Goal: Transaction & Acquisition: Purchase product/service

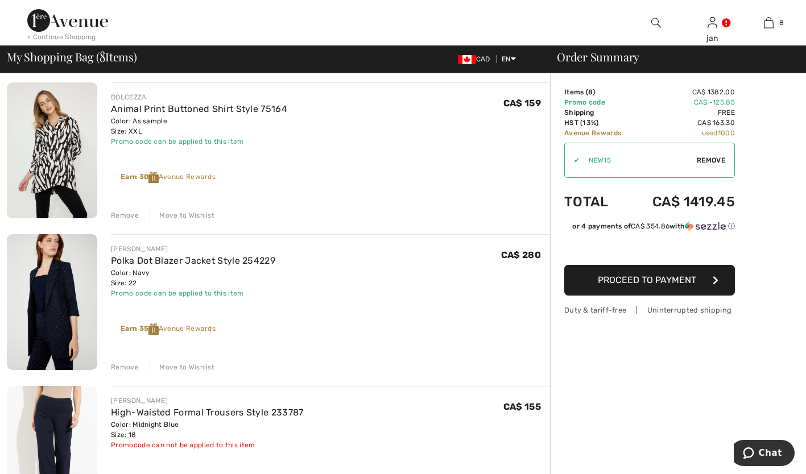
scroll to position [819, 0]
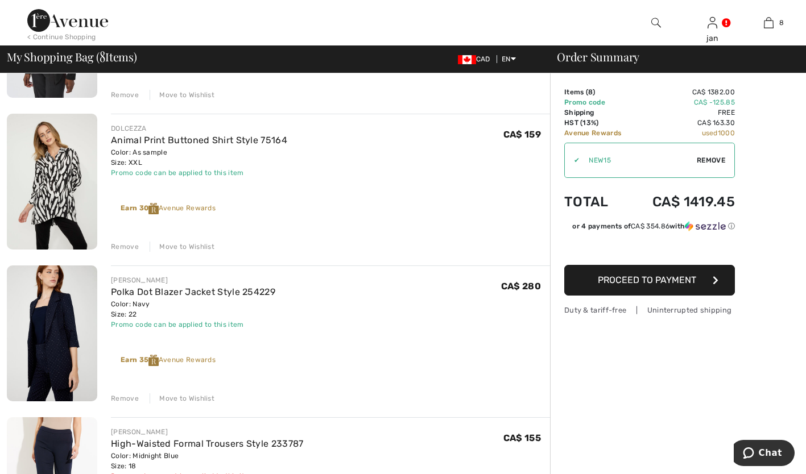
click at [132, 246] on div "Remove" at bounding box center [125, 247] width 28 height 10
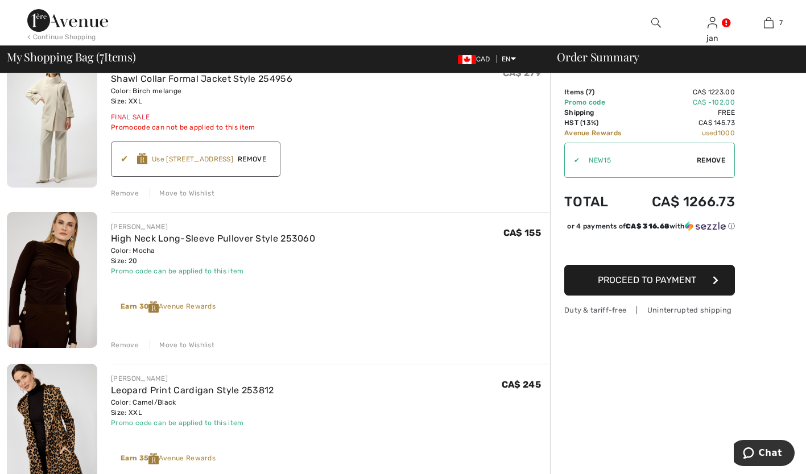
scroll to position [114, 0]
click at [122, 194] on div "Remove" at bounding box center [125, 194] width 28 height 10
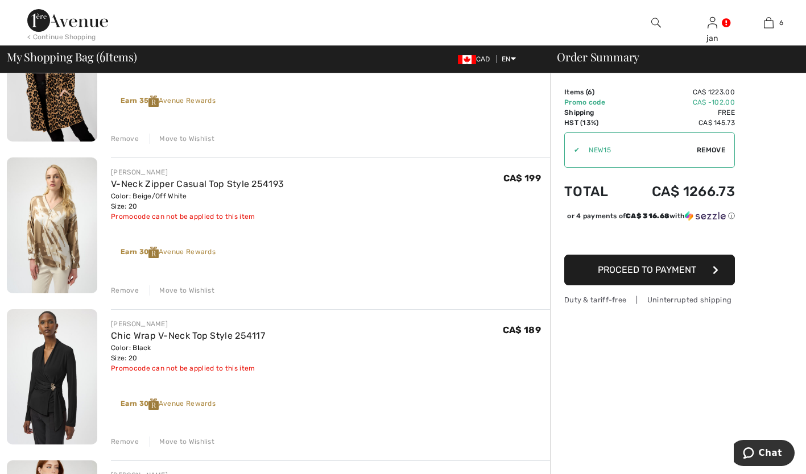
scroll to position [303, 0]
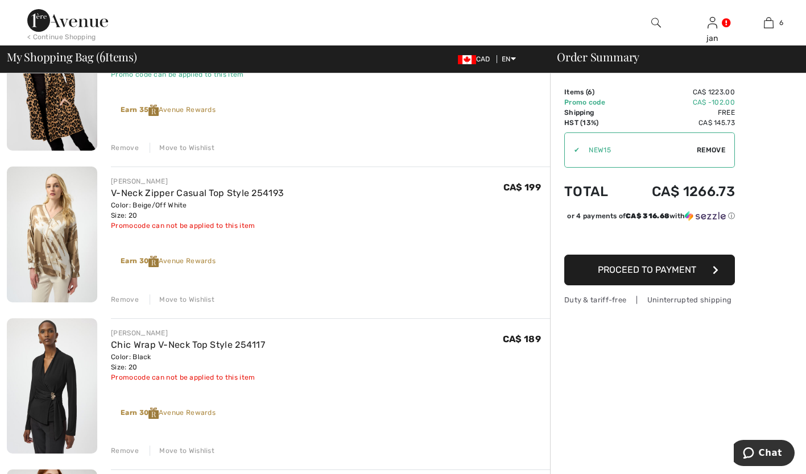
click at [125, 297] on div "Remove" at bounding box center [125, 300] width 28 height 10
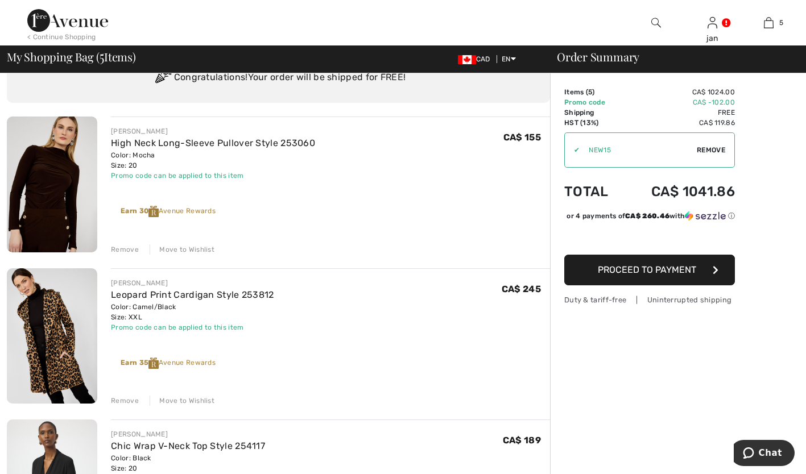
scroll to position [0, 0]
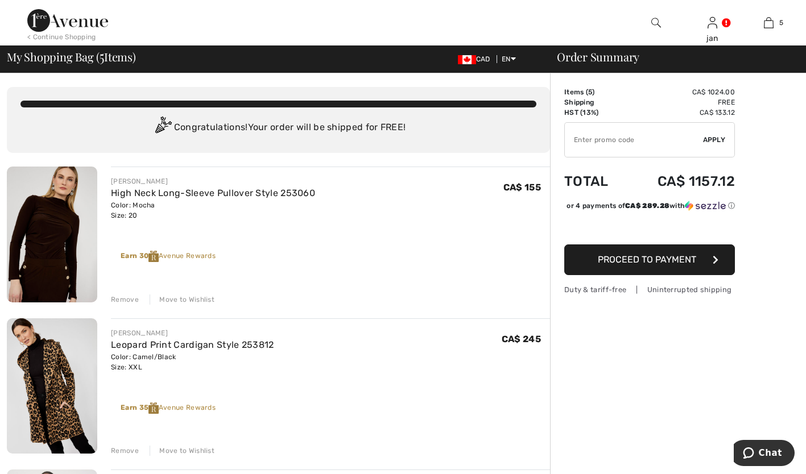
type input "NEW15"
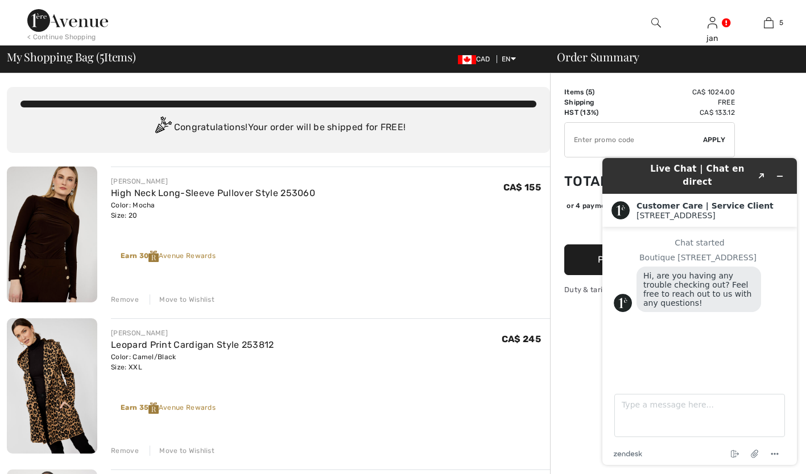
type input "NEW15"
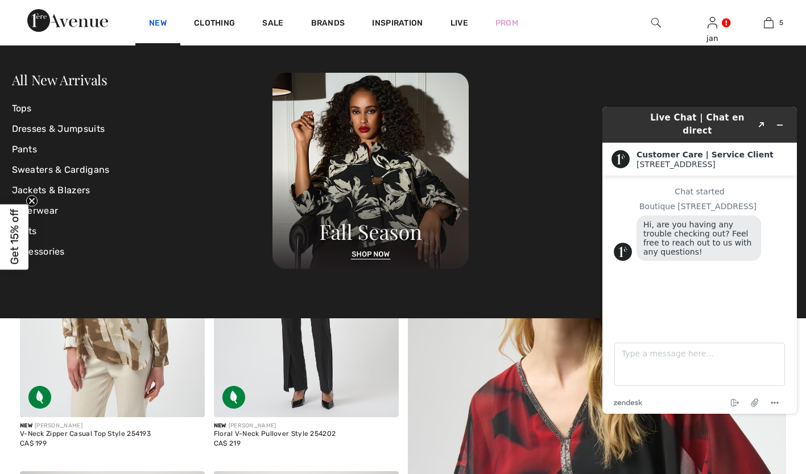
click at [160, 23] on link "New" at bounding box center [158, 24] width 18 height 12
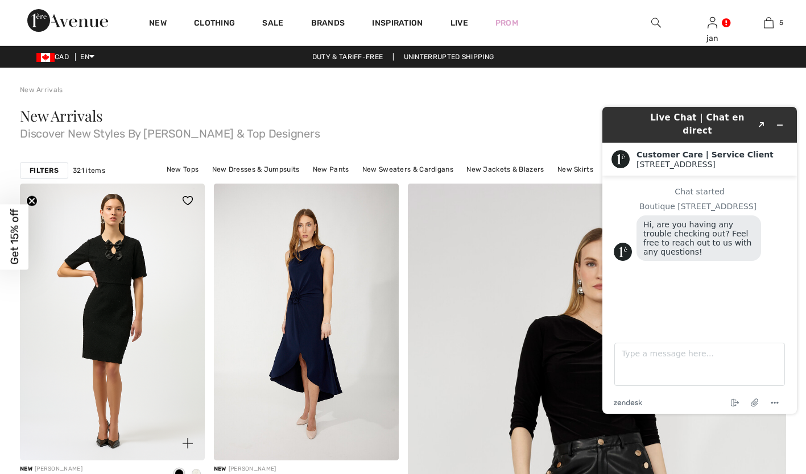
click at [164, 226] on div at bounding box center [181, 207] width 47 height 47
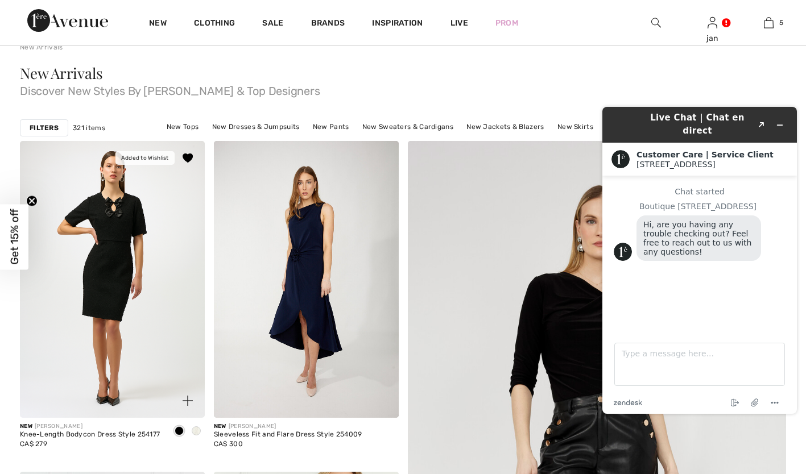
scroll to position [46, 0]
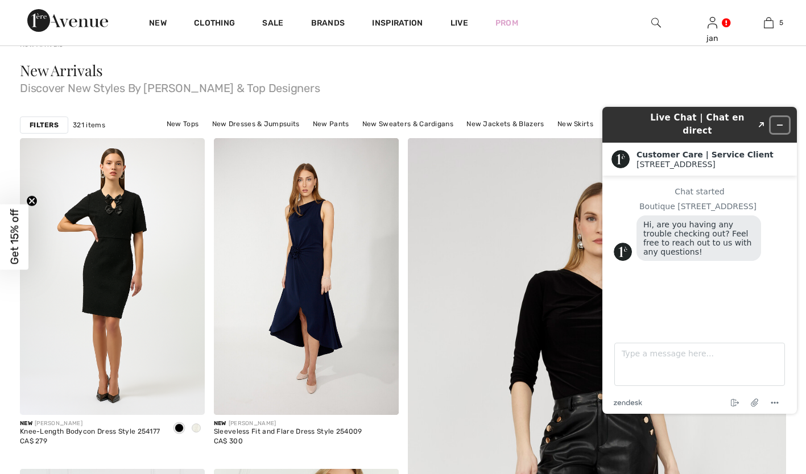
click at [779, 121] on icon "Minimize widget" at bounding box center [780, 125] width 8 height 8
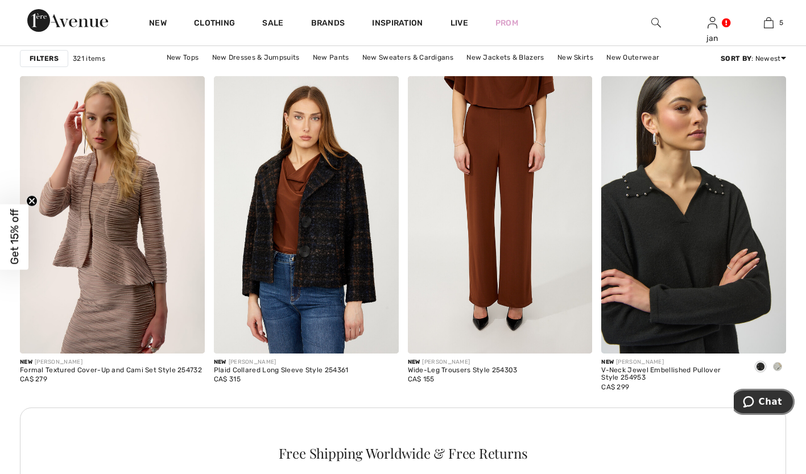
scroll to position [1115, 0]
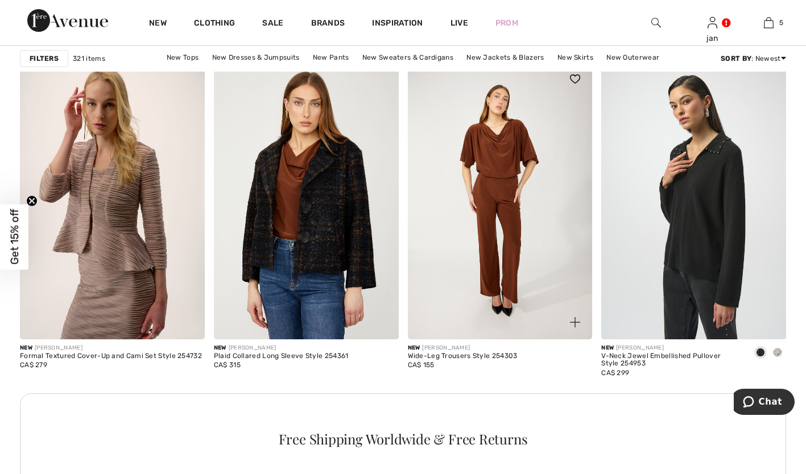
click at [494, 232] on img at bounding box center [500, 200] width 185 height 277
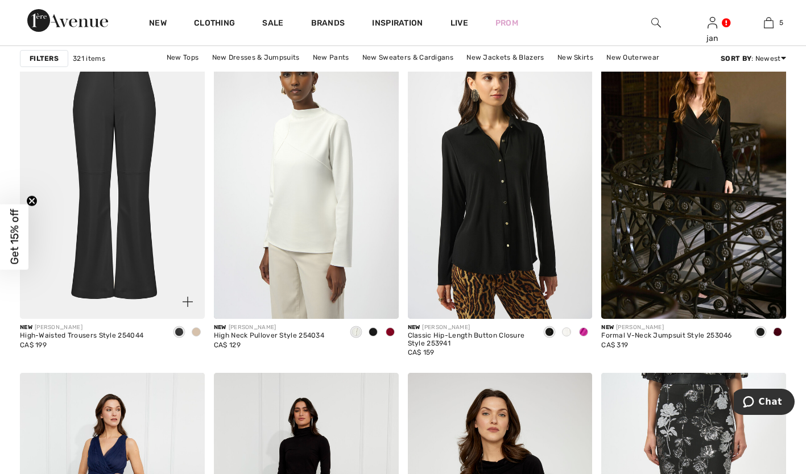
scroll to position [4186, 0]
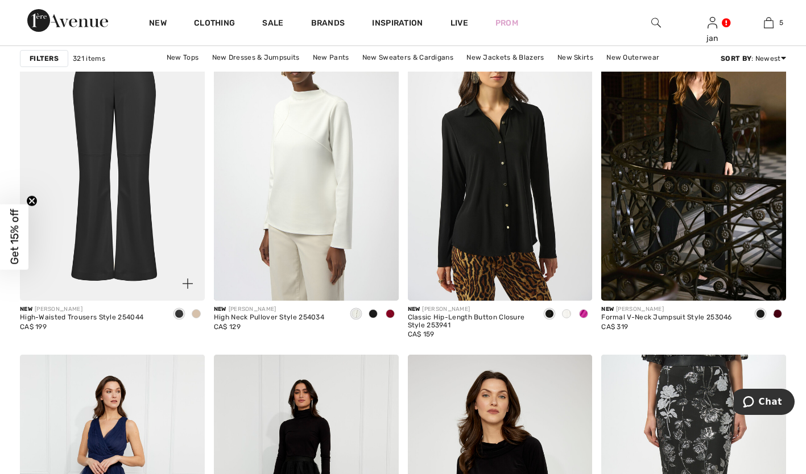
click at [198, 313] on span at bounding box center [196, 313] width 9 height 9
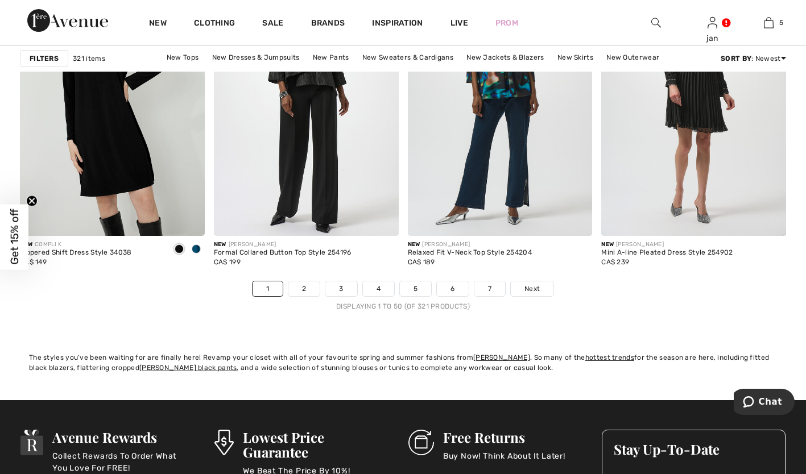
scroll to position [4983, 0]
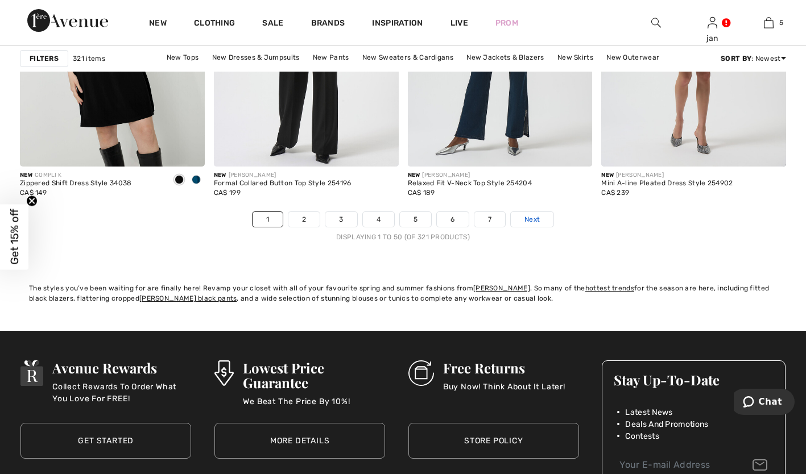
click at [526, 218] on span "Next" at bounding box center [531, 219] width 15 height 10
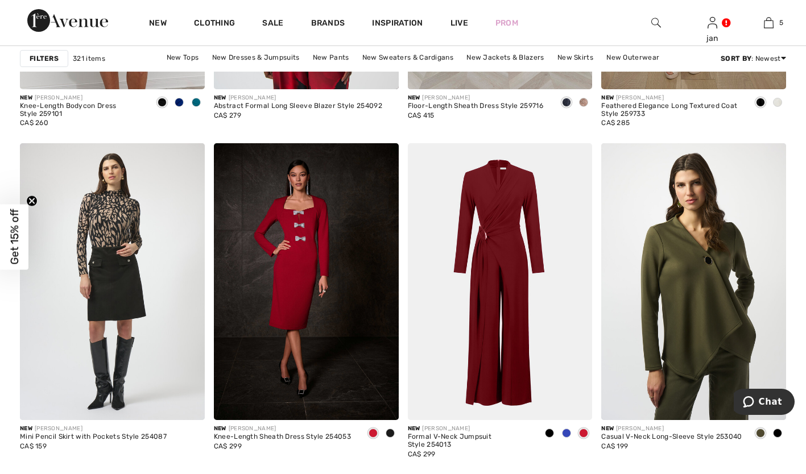
scroll to position [2184, 0]
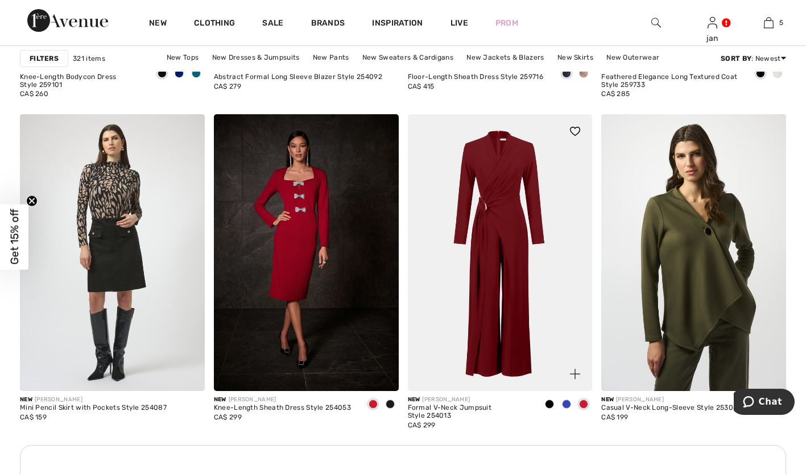
click at [567, 407] on span at bounding box center [566, 404] width 9 height 9
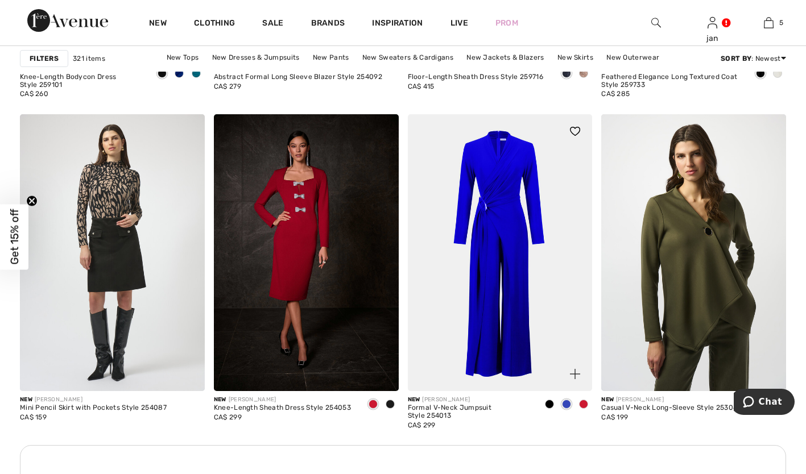
click at [547, 405] on span at bounding box center [549, 404] width 9 height 9
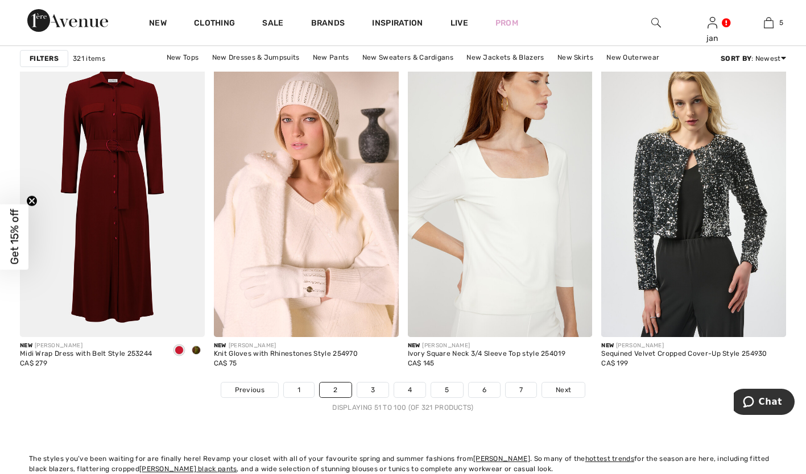
scroll to position [4823, 0]
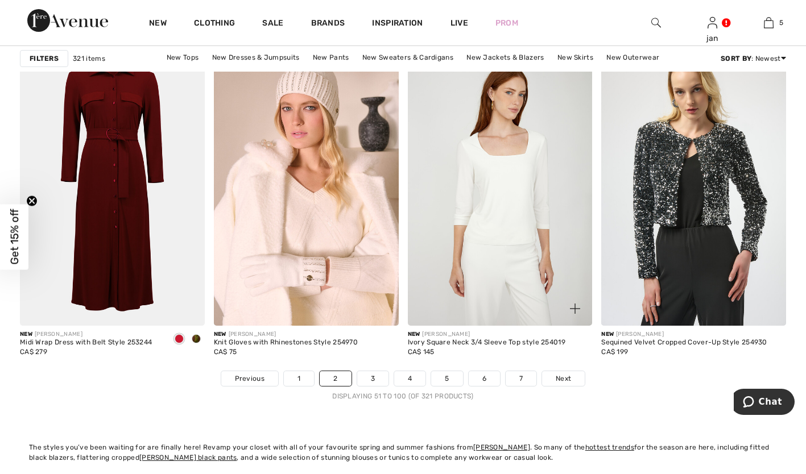
click at [472, 270] on img at bounding box center [500, 187] width 185 height 277
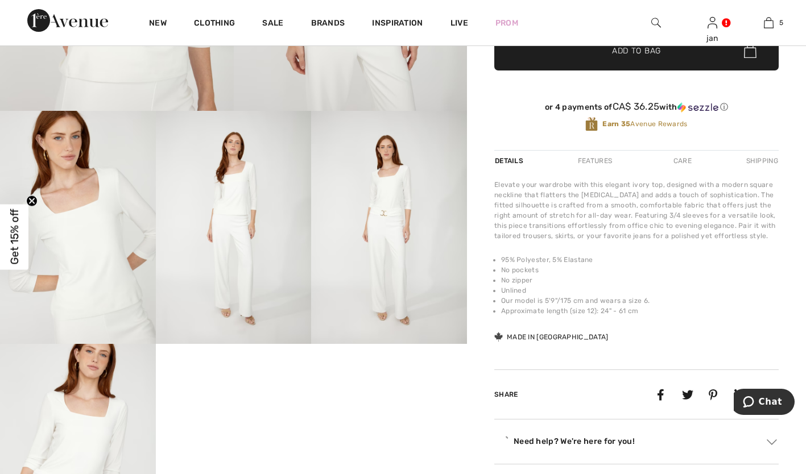
scroll to position [319, 0]
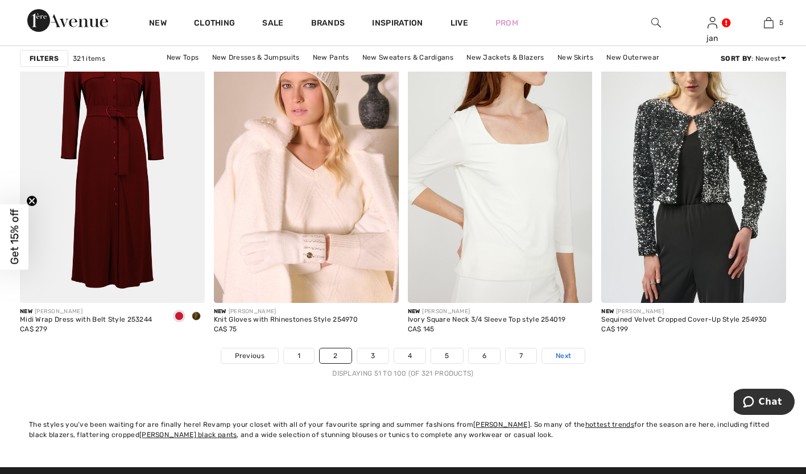
click at [560, 357] on span "Next" at bounding box center [563, 356] width 15 height 10
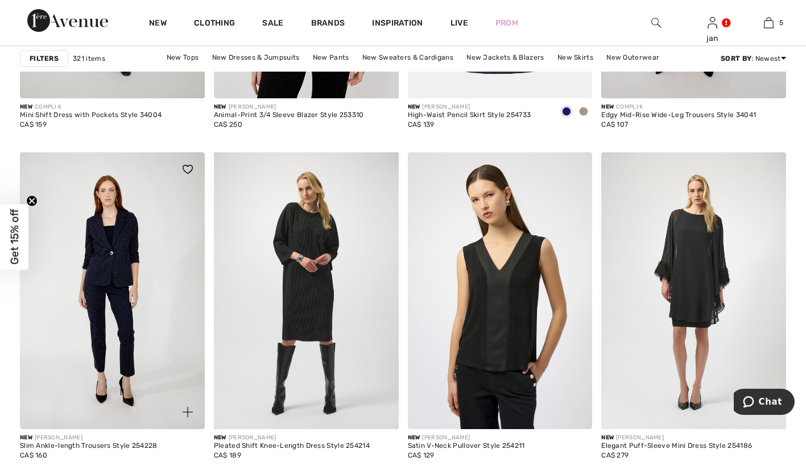
scroll to position [4391, 0]
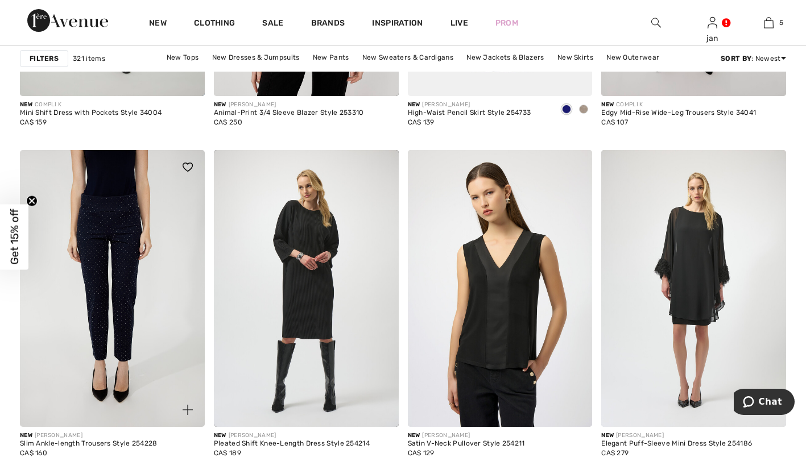
click at [105, 306] on img at bounding box center [112, 288] width 185 height 277
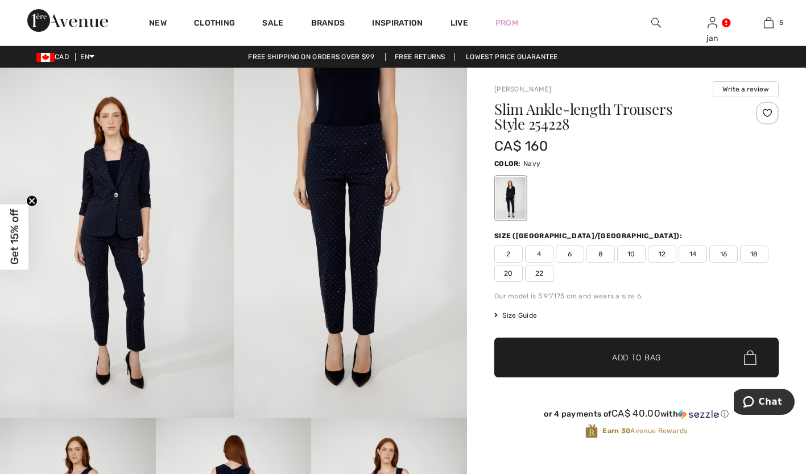
click at [751, 253] on span "18" at bounding box center [754, 254] width 28 height 17
click at [512, 315] on span "Size Guide" at bounding box center [515, 316] width 43 height 10
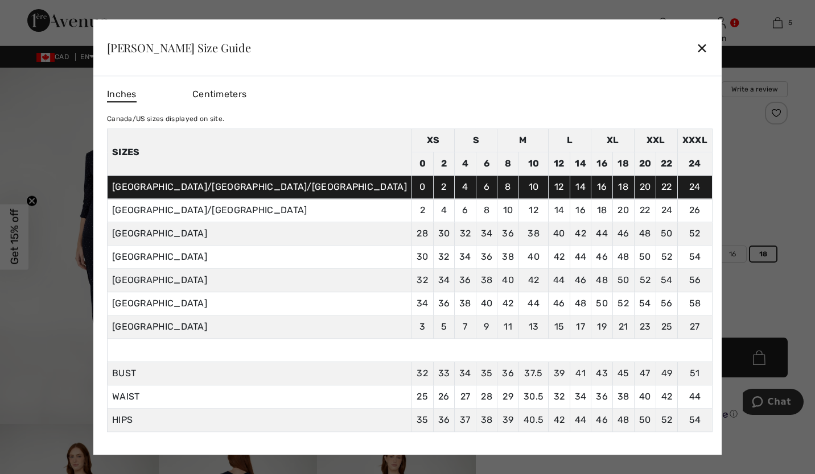
click at [696, 49] on div "✕" at bounding box center [702, 48] width 12 height 24
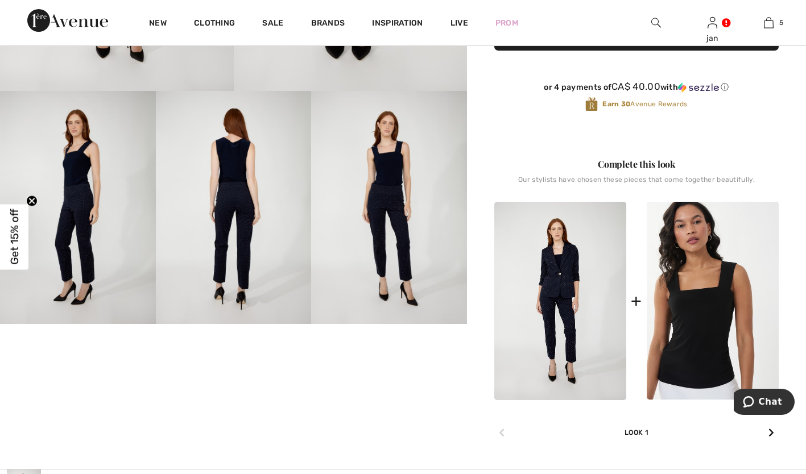
scroll to position [341, 0]
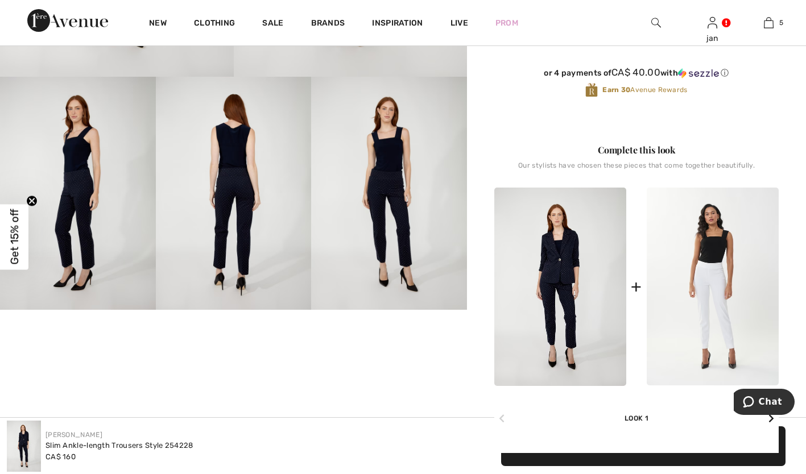
click at [676, 332] on img at bounding box center [713, 287] width 132 height 198
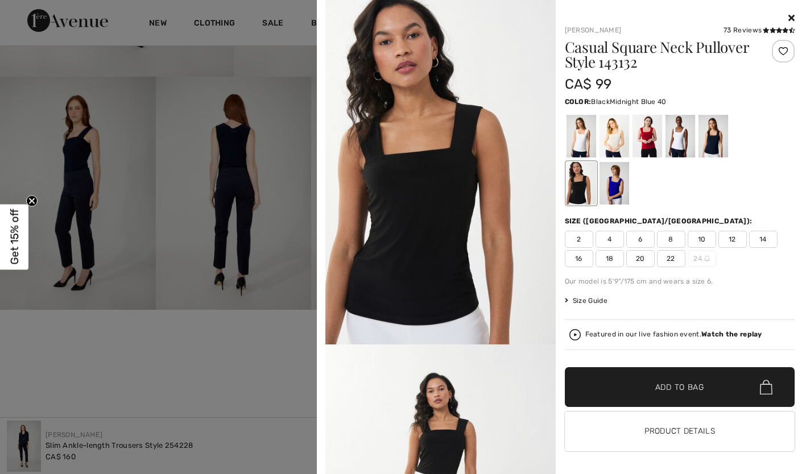
click at [713, 141] on div at bounding box center [713, 136] width 30 height 43
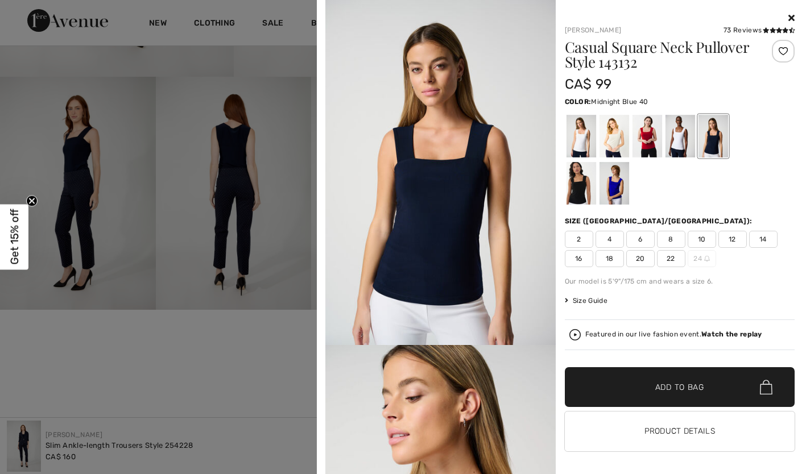
click at [635, 257] on span "20" at bounding box center [640, 258] width 28 height 17
click at [659, 387] on span "Add to Bag" at bounding box center [679, 388] width 49 height 12
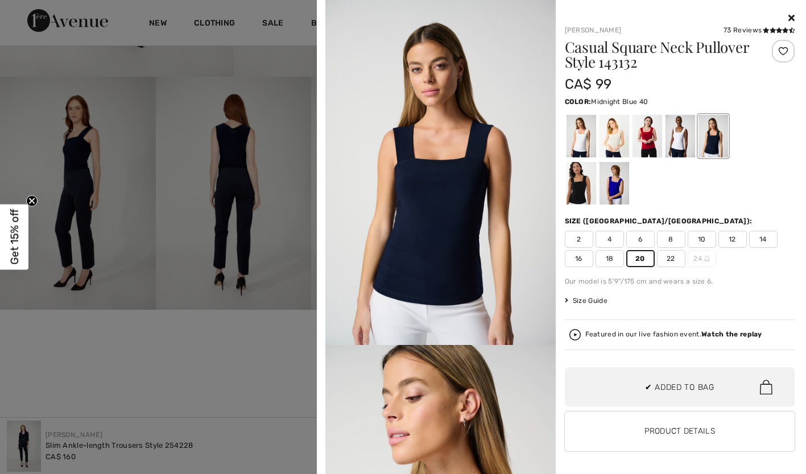
scroll to position [0, 0]
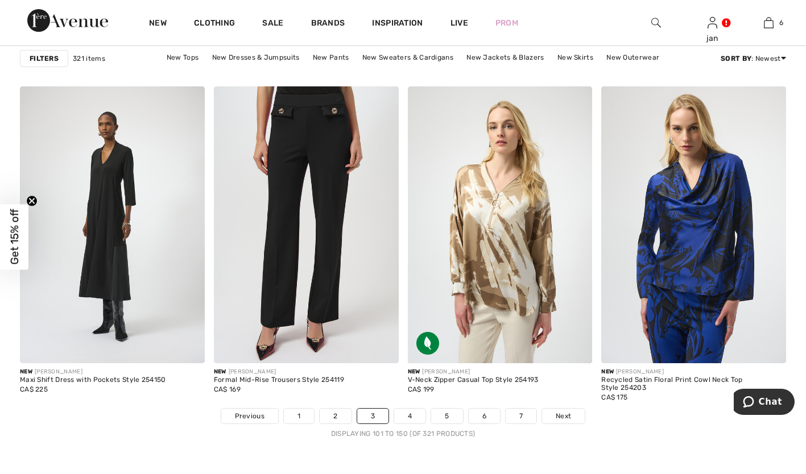
scroll to position [4801, 0]
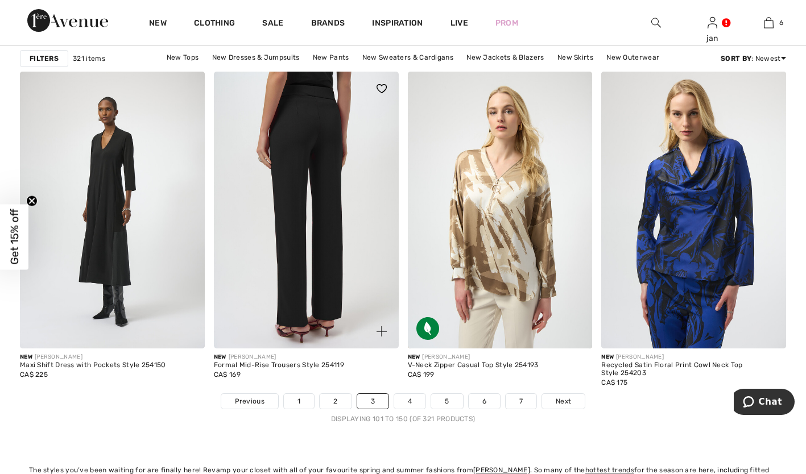
click at [292, 202] on img at bounding box center [306, 210] width 185 height 277
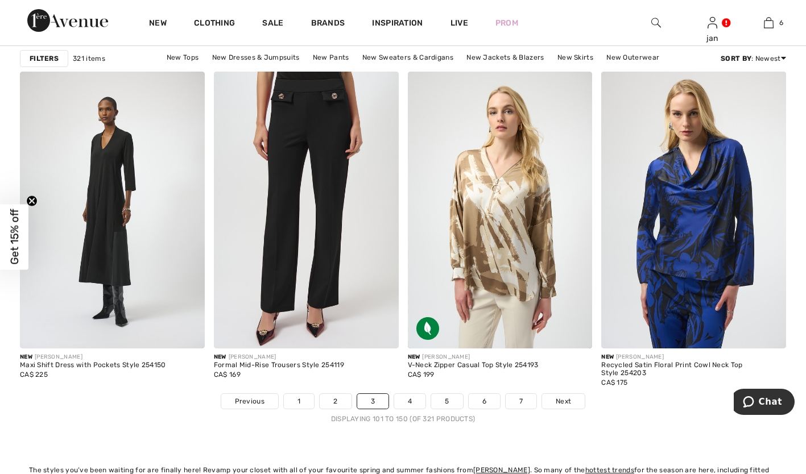
scroll to position [4823, 0]
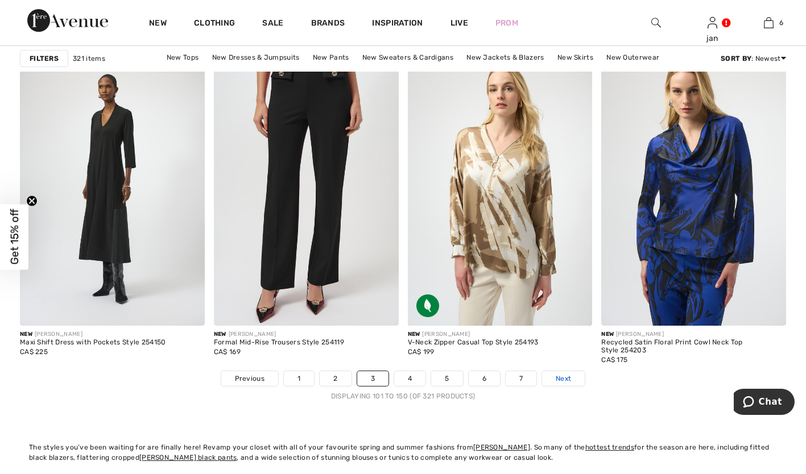
click at [567, 375] on span "Next" at bounding box center [563, 379] width 15 height 10
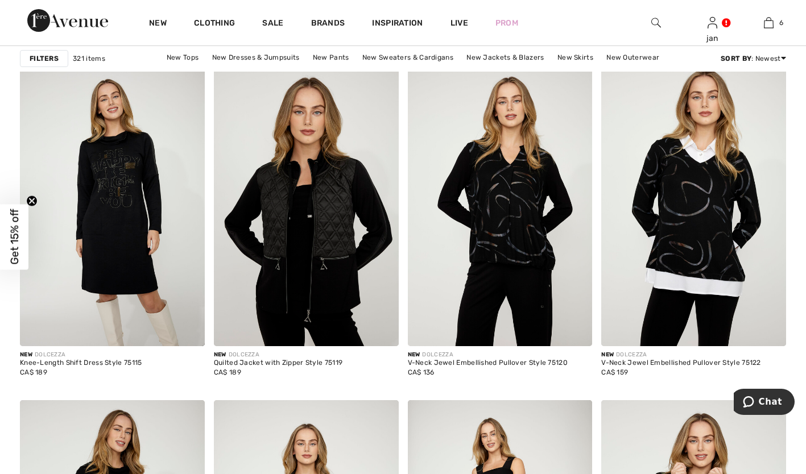
scroll to position [1570, 0]
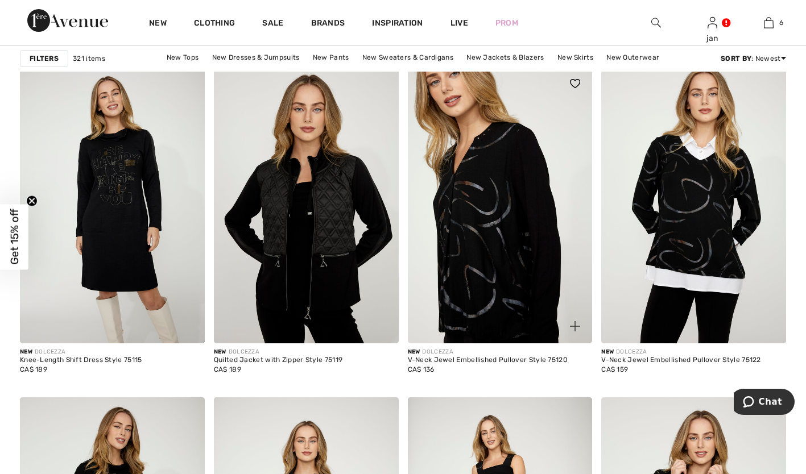
click at [485, 250] on img at bounding box center [500, 205] width 185 height 277
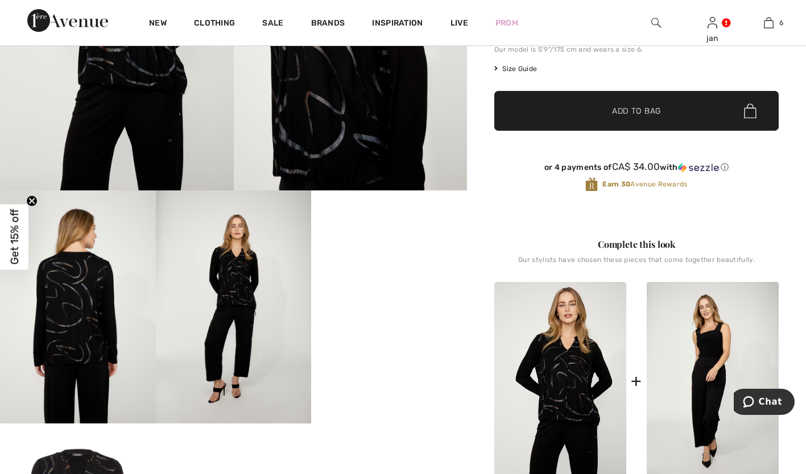
scroll to position [250, 0]
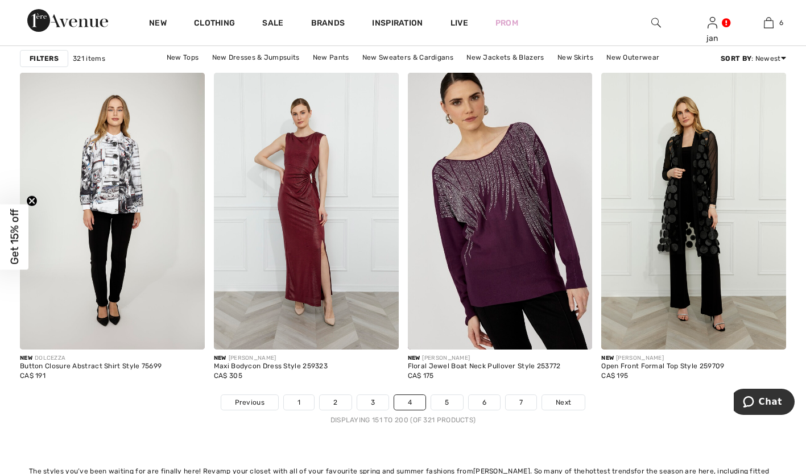
scroll to position [4801, 0]
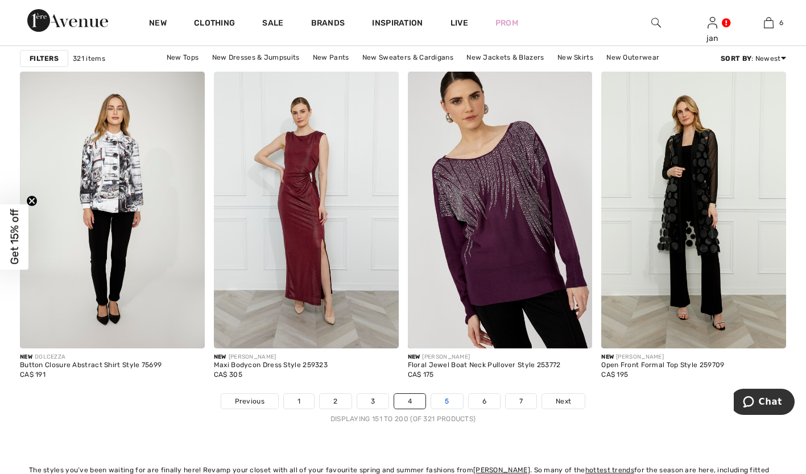
click at [440, 404] on link "5" at bounding box center [446, 401] width 31 height 15
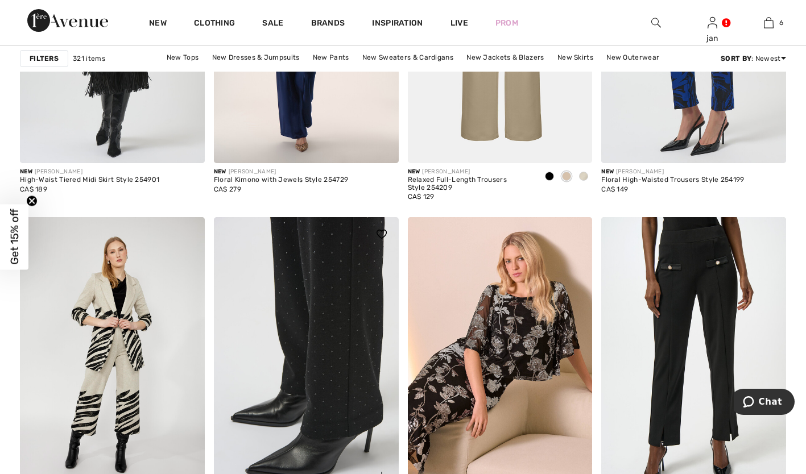
scroll to position [4300, 0]
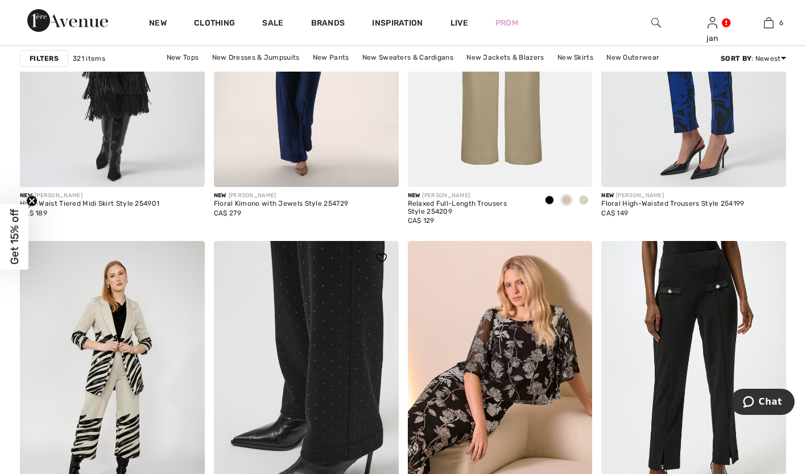
click at [301, 342] on img at bounding box center [306, 379] width 185 height 277
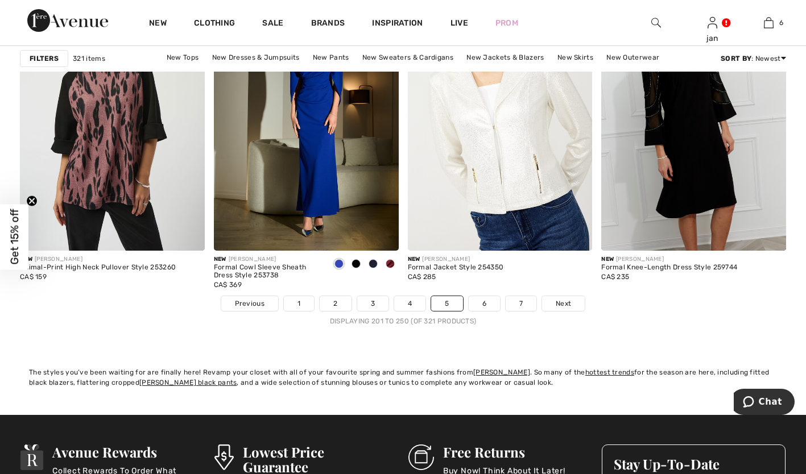
scroll to position [4914, 0]
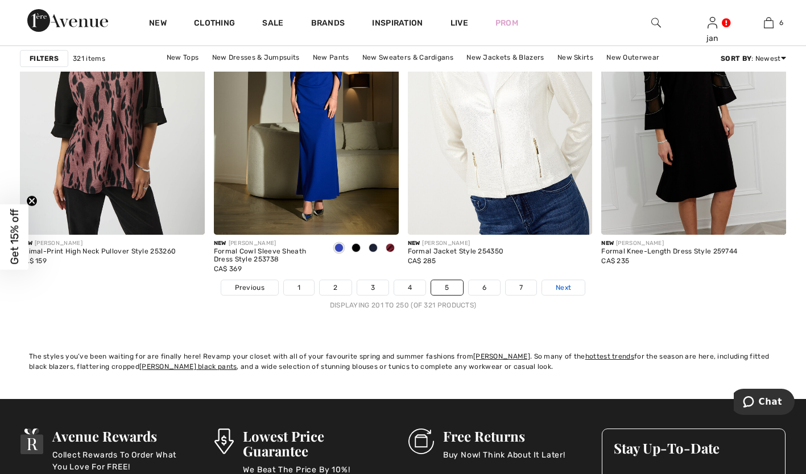
click at [561, 288] on span "Next" at bounding box center [563, 288] width 15 height 10
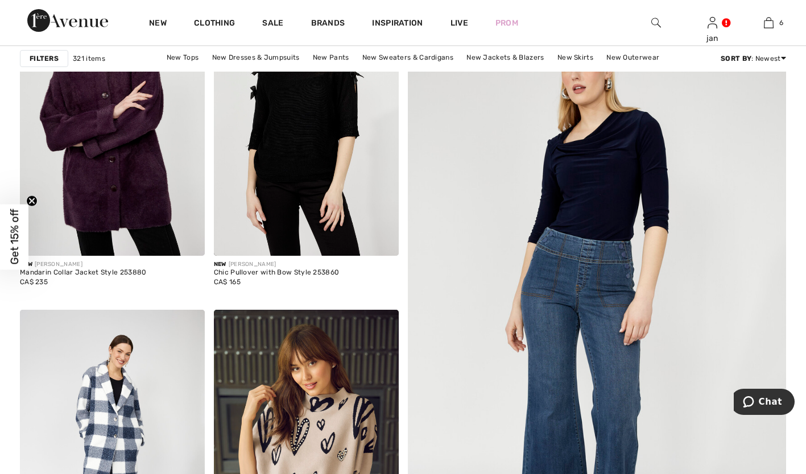
scroll to position [114, 0]
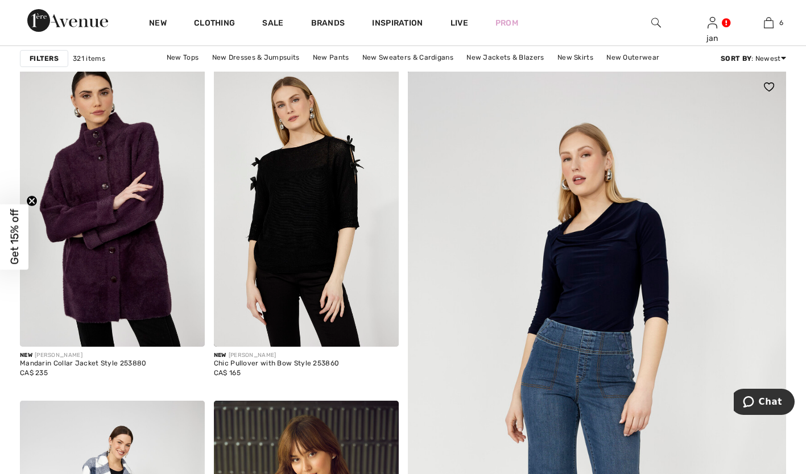
click at [592, 282] on img at bounding box center [597, 410] width 454 height 681
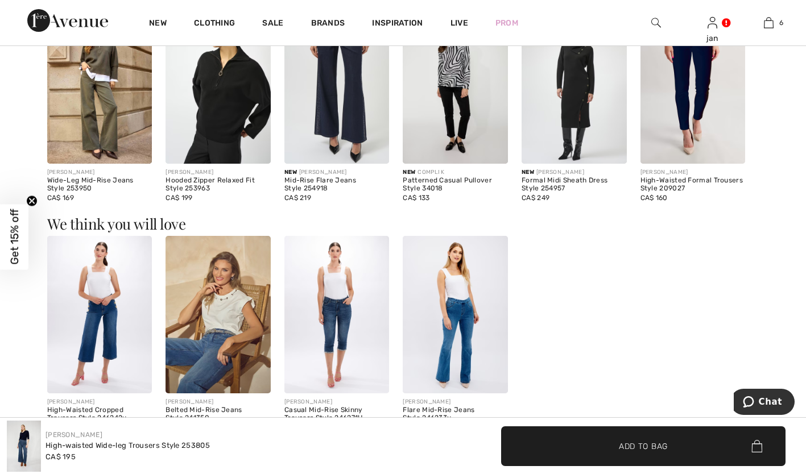
scroll to position [1069, 0]
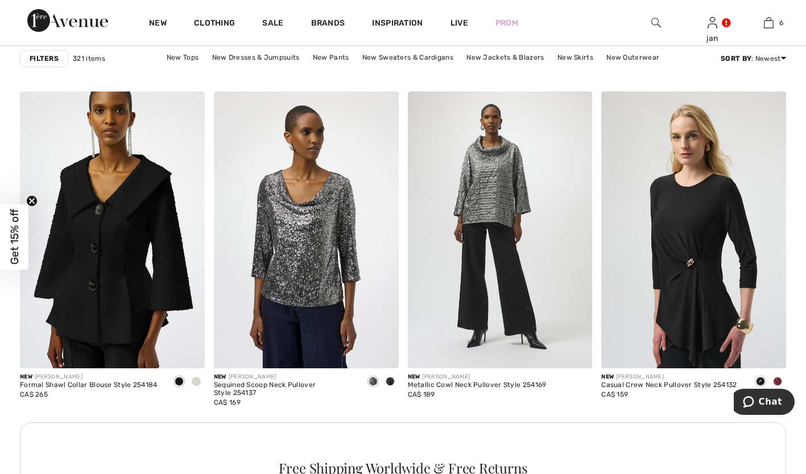
scroll to position [2230, 0]
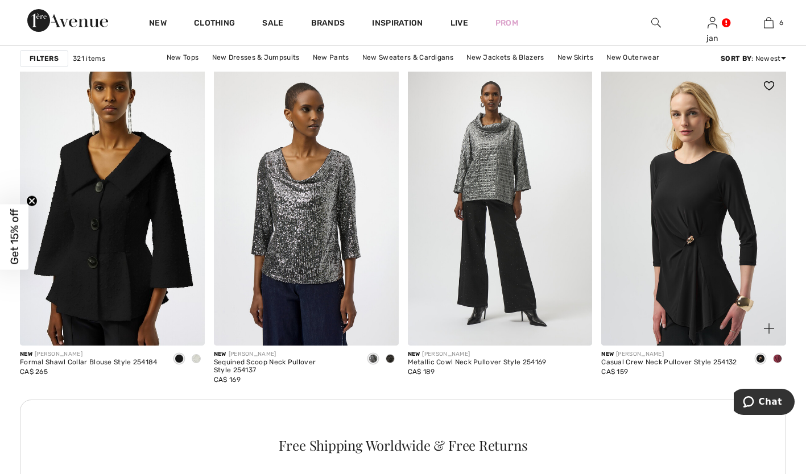
click at [775, 358] on span at bounding box center [777, 358] width 9 height 9
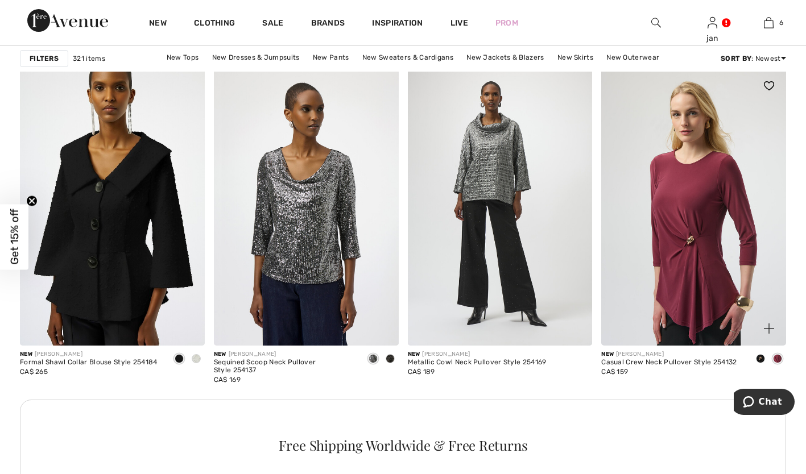
click at [671, 249] on img at bounding box center [693, 207] width 185 height 277
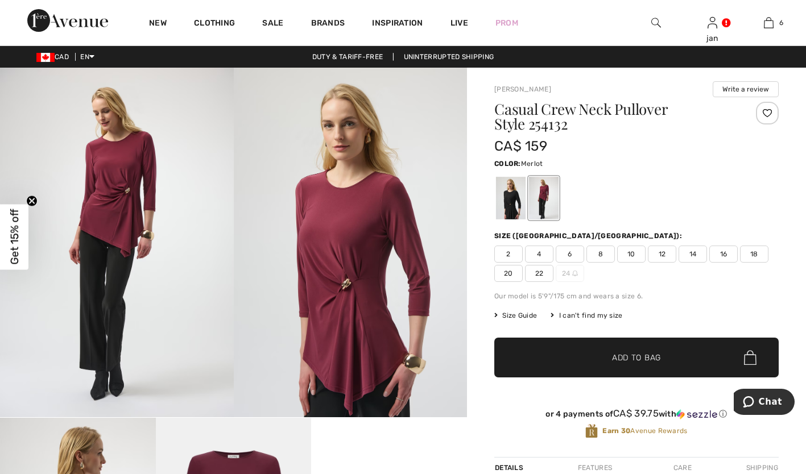
click at [506, 271] on span "20" at bounding box center [508, 273] width 28 height 17
click at [606, 356] on span "✔ Added to Bag" at bounding box center [619, 358] width 69 height 12
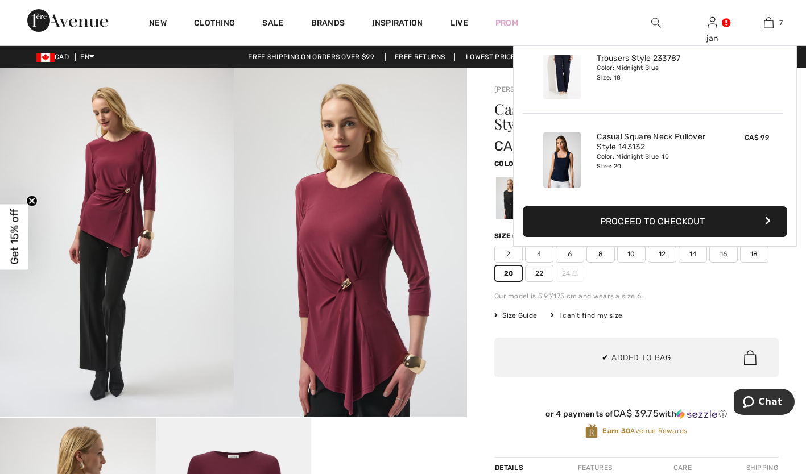
scroll to position [479, 0]
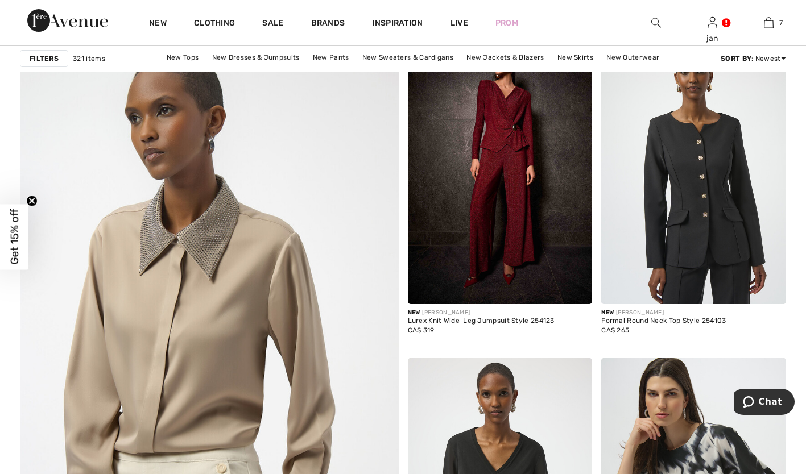
scroll to position [2753, 0]
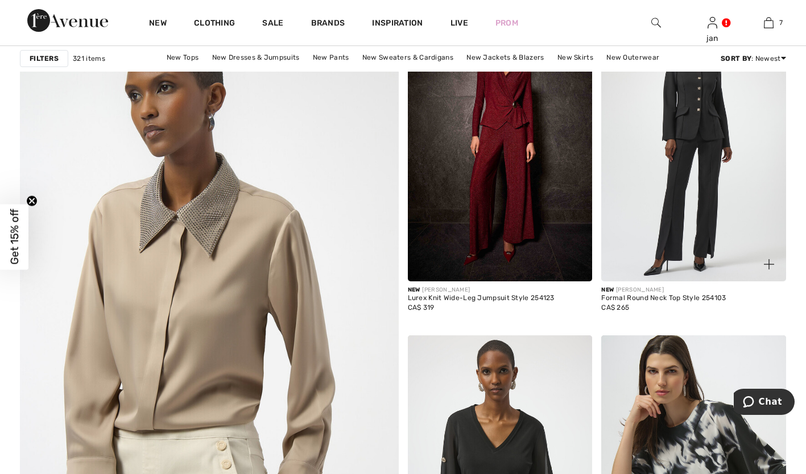
click at [688, 111] on img at bounding box center [693, 143] width 185 height 277
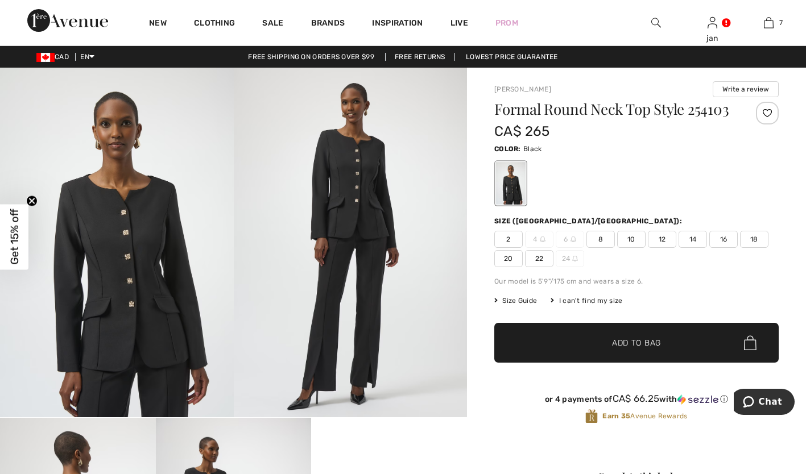
click at [510, 259] on span "20" at bounding box center [508, 258] width 28 height 17
click at [520, 300] on span "Size Guide" at bounding box center [515, 301] width 43 height 10
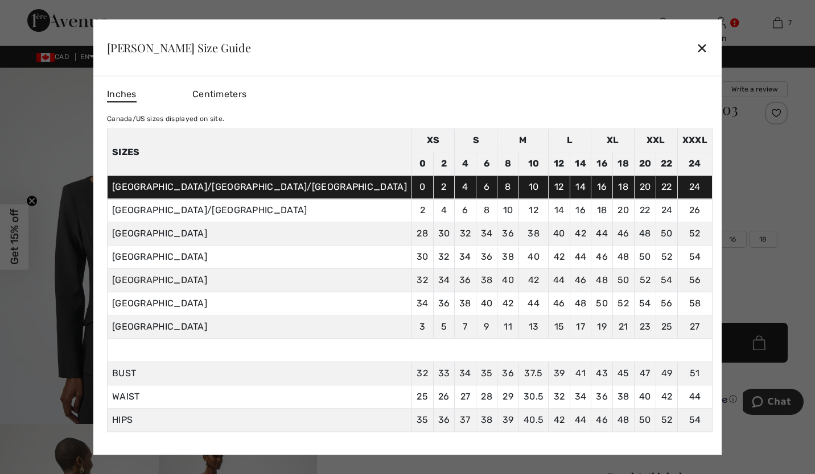
click at [696, 46] on div "✕" at bounding box center [702, 48] width 12 height 24
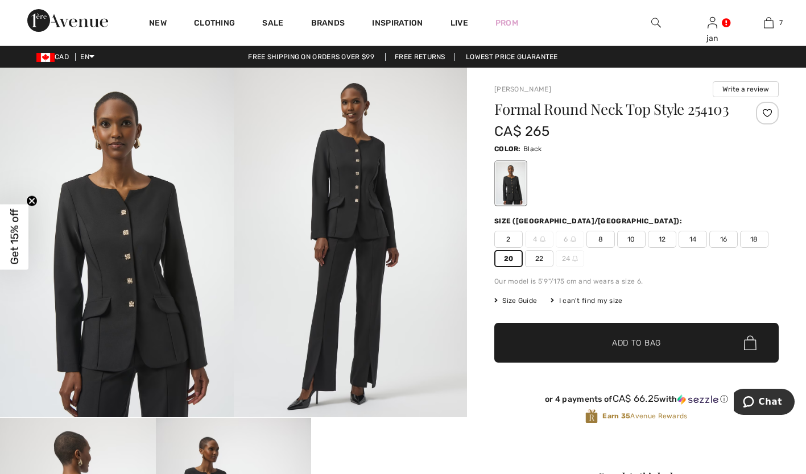
click at [547, 255] on span "22" at bounding box center [539, 258] width 28 height 17
drag, startPoint x: 611, startPoint y: 350, endPoint x: 506, endPoint y: 259, distance: 139.1
click at [506, 259] on div "Formal Round Neck Top Style 254103 CA$ 265 Color: Black Size (CA/US): 2 4 6 8 1…" at bounding box center [636, 272] width 284 height 341
click at [506, 260] on span "20" at bounding box center [508, 258] width 28 height 17
click at [625, 340] on span "Add to Bag" at bounding box center [636, 343] width 49 height 12
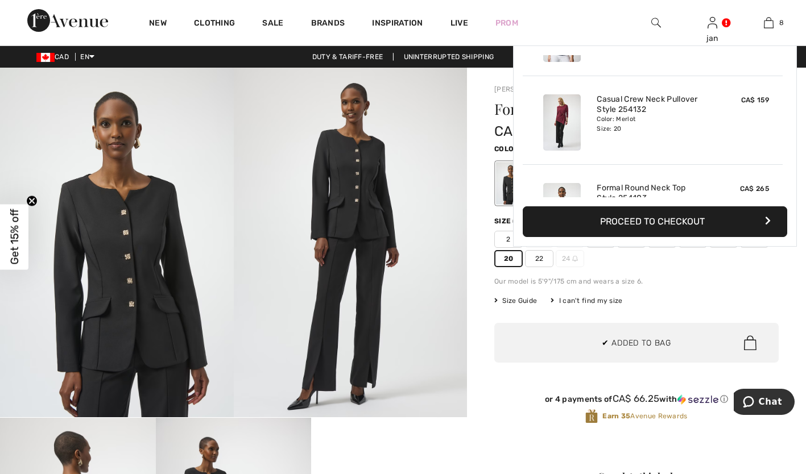
scroll to position [568, 0]
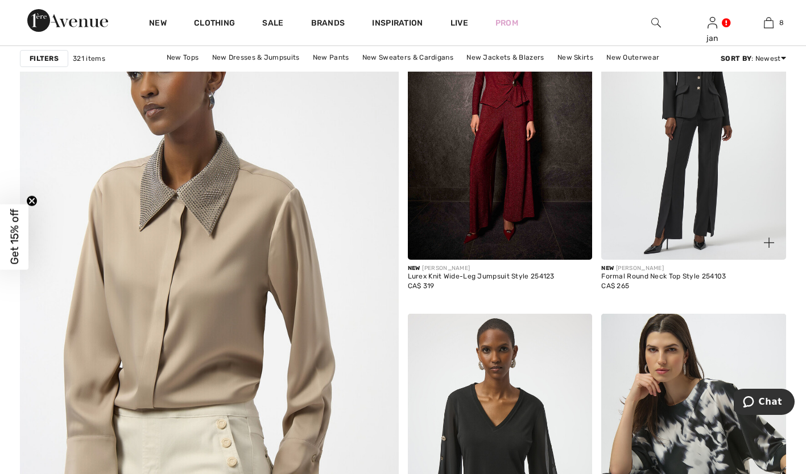
scroll to position [2776, 0]
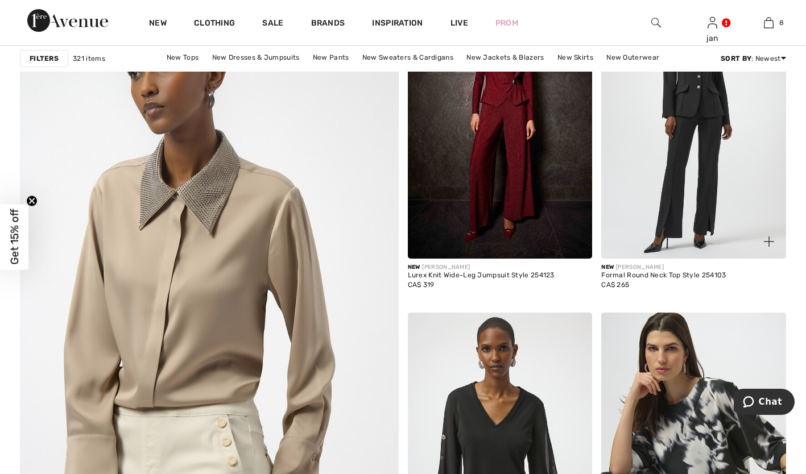
click at [647, 228] on img at bounding box center [693, 120] width 185 height 277
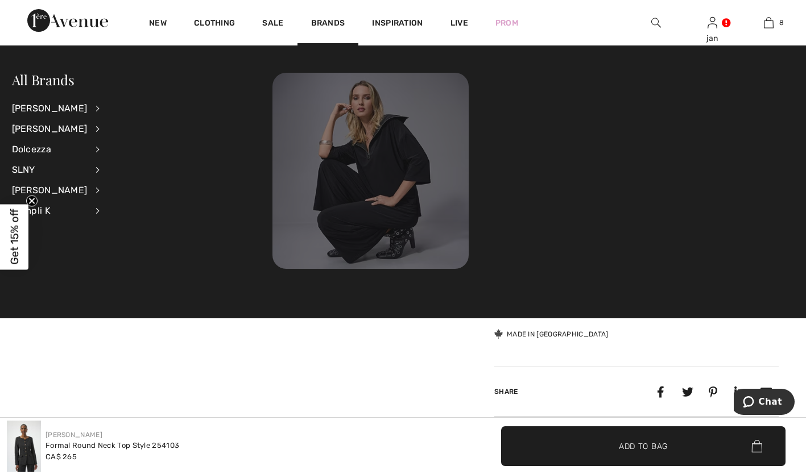
scroll to position [592, 0]
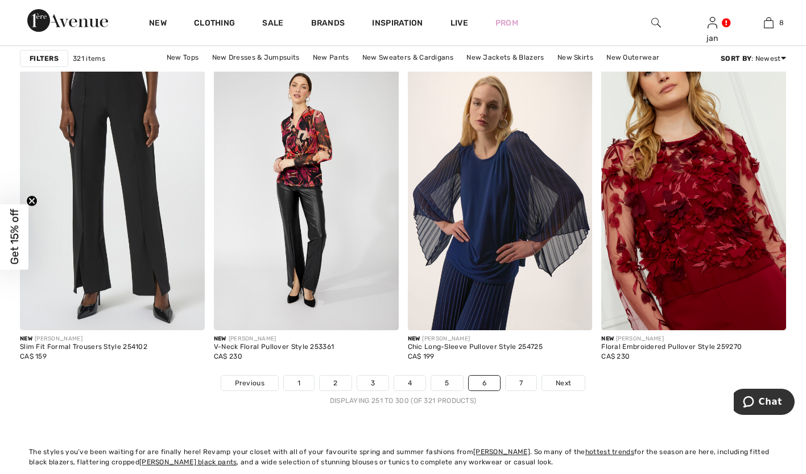
scroll to position [4823, 0]
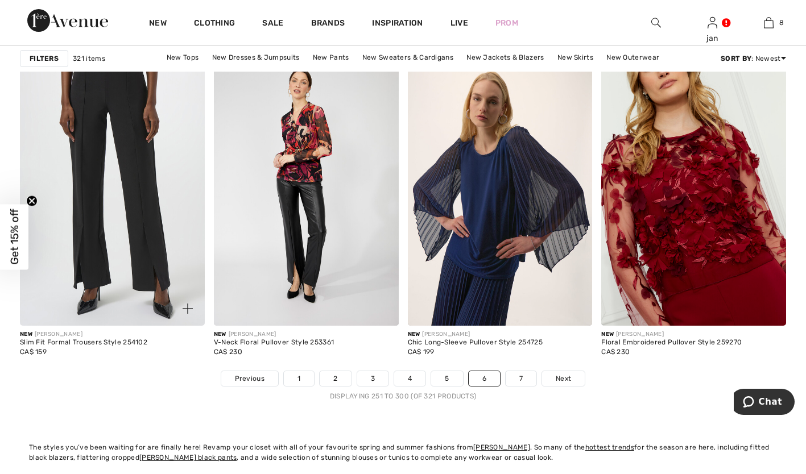
click at [106, 224] on img at bounding box center [112, 187] width 185 height 277
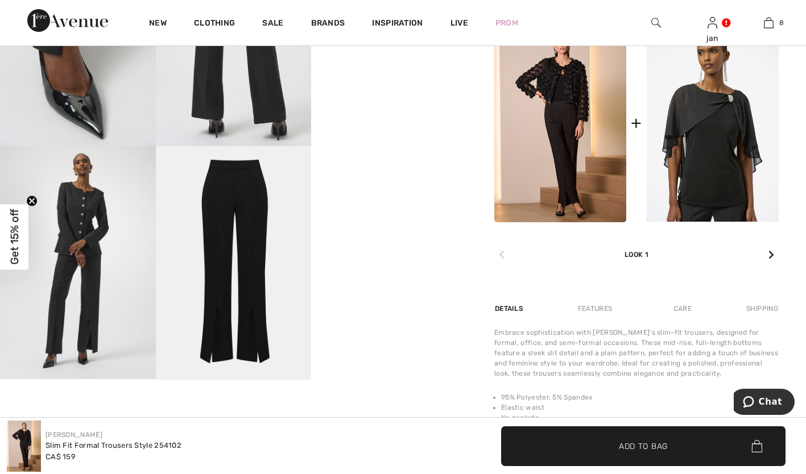
scroll to position [410, 0]
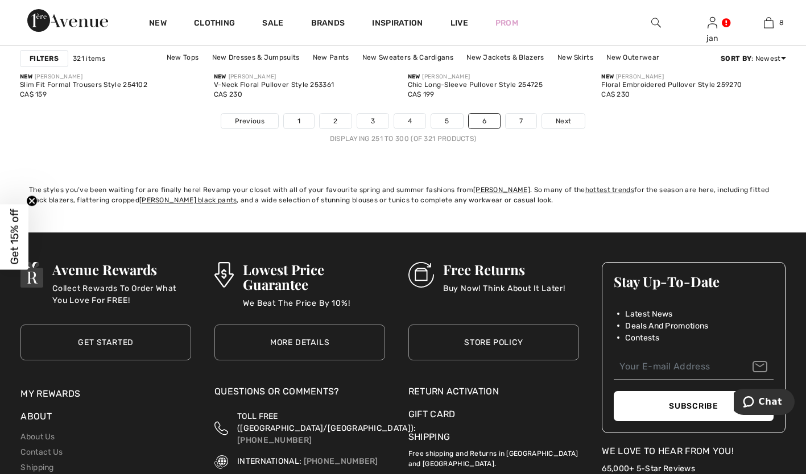
scroll to position [5096, 0]
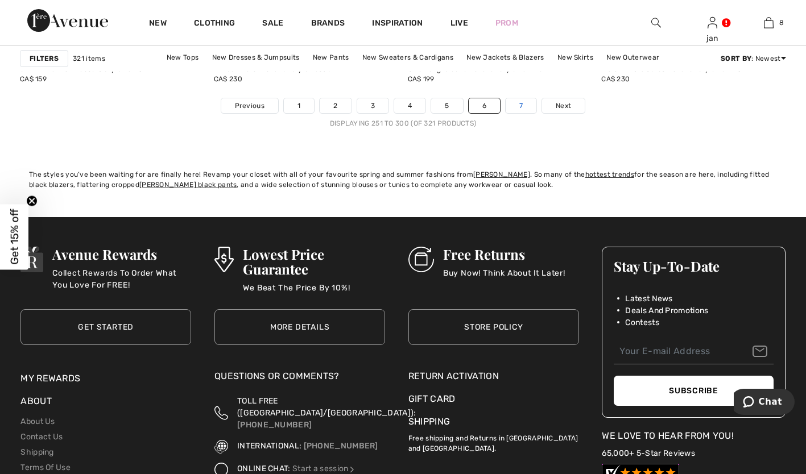
click at [516, 108] on link "7" at bounding box center [521, 105] width 31 height 15
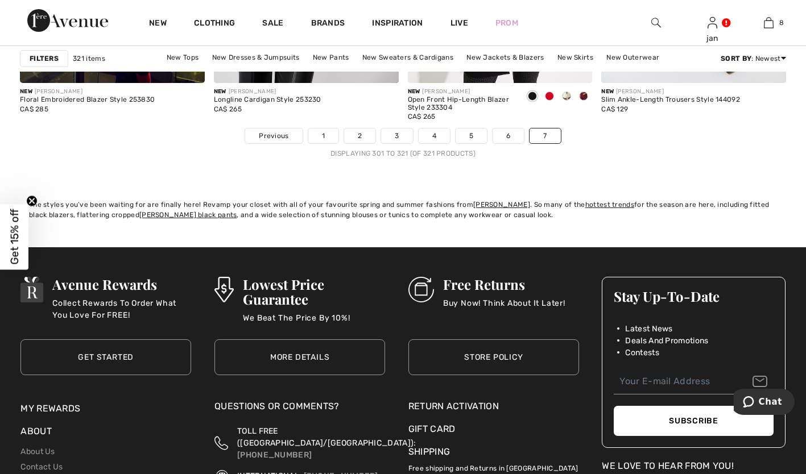
scroll to position [2139, 0]
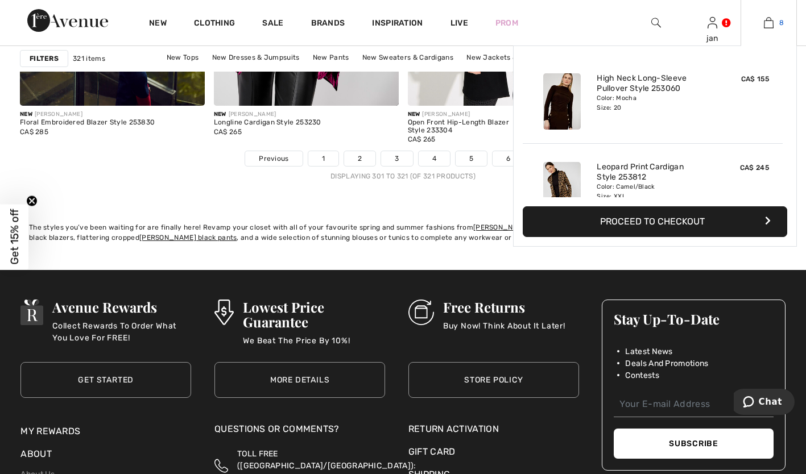
click at [767, 20] on img at bounding box center [769, 23] width 10 height 14
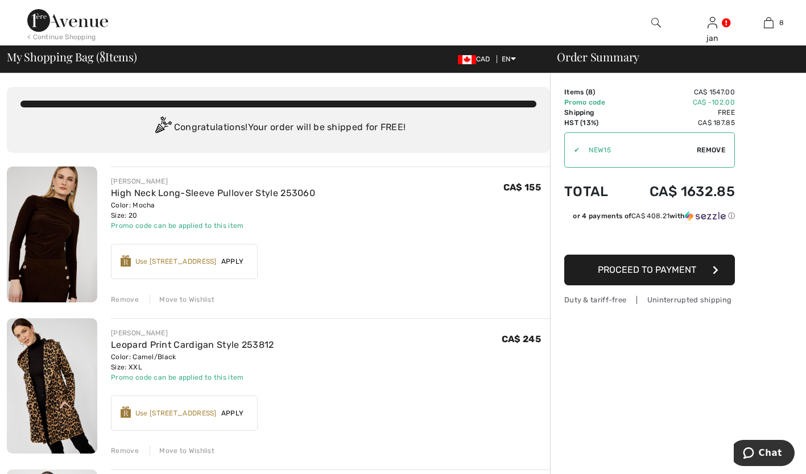
click at [239, 262] on span "Apply" at bounding box center [233, 262] width 32 height 10
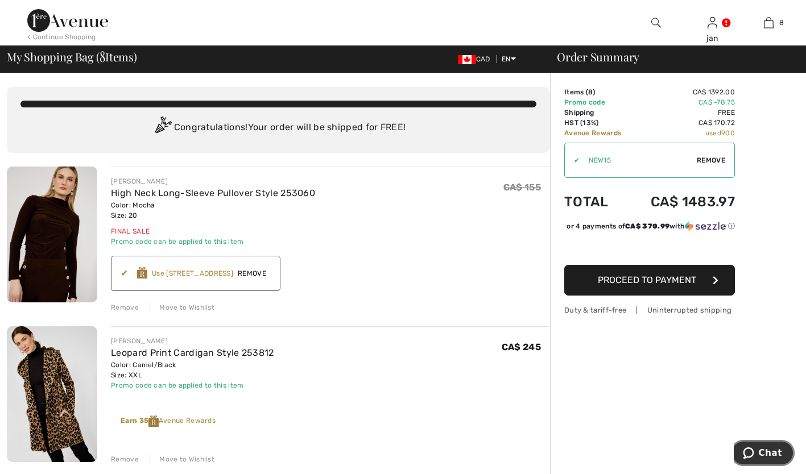
click at [752, 456] on icon "Chat" at bounding box center [748, 453] width 11 height 11
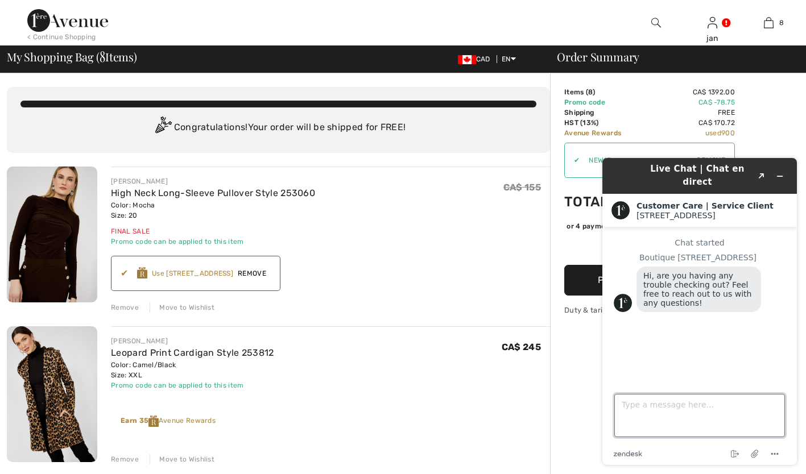
click at [634, 408] on textarea "Type a message here..." at bounding box center [699, 415] width 171 height 43
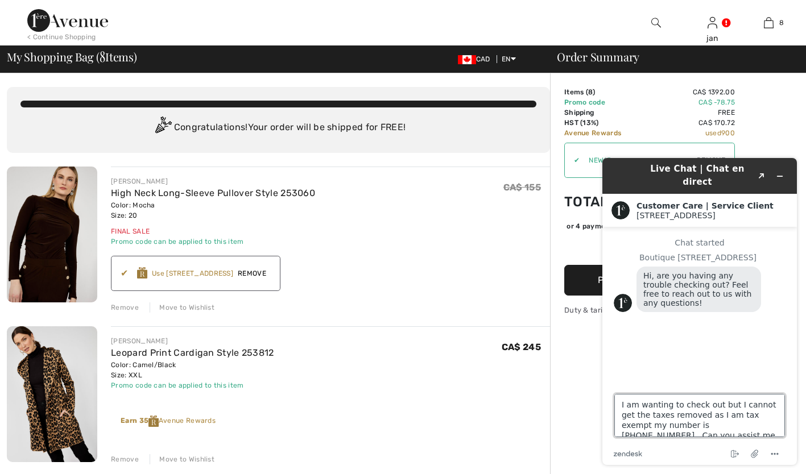
scroll to position [5, 0]
type textarea "I am wanting to check out but I cannot get the taxes removed as I am tax exempt…"
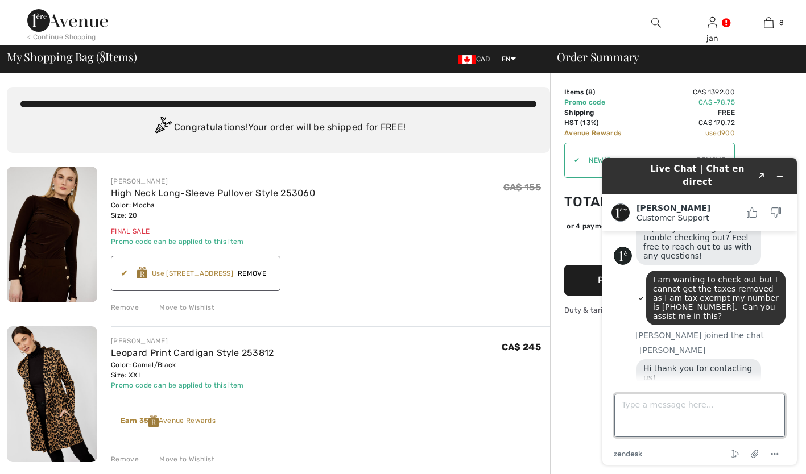
scroll to position [97, 0]
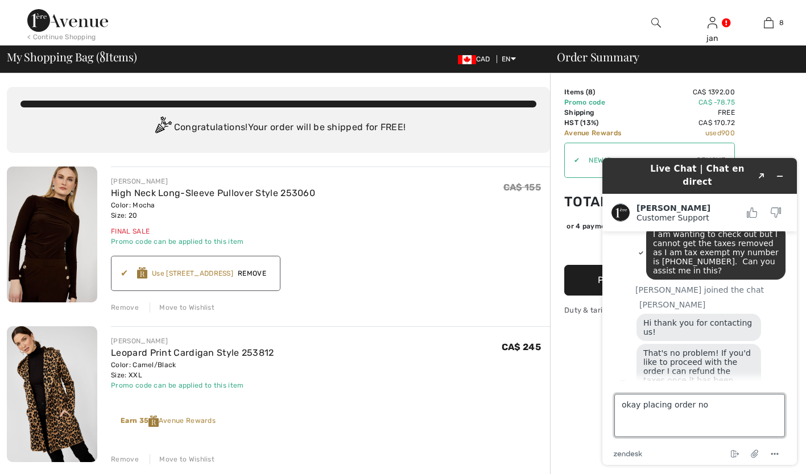
type textarea "okay placing order now"
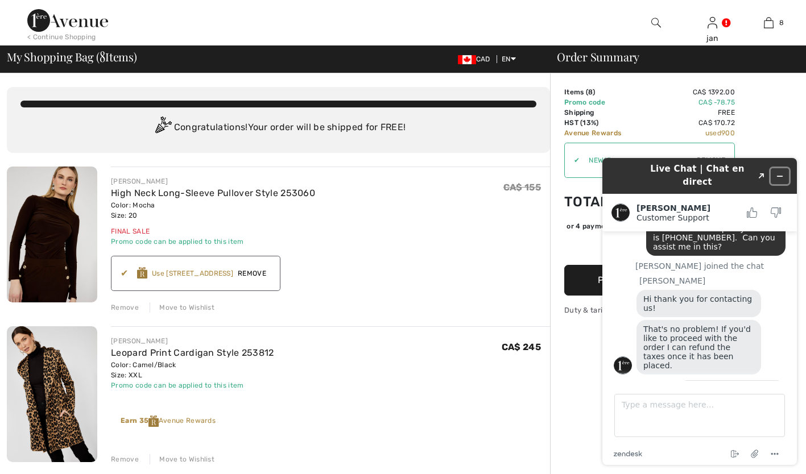
click at [779, 172] on icon "Minimize widget" at bounding box center [780, 176] width 8 height 8
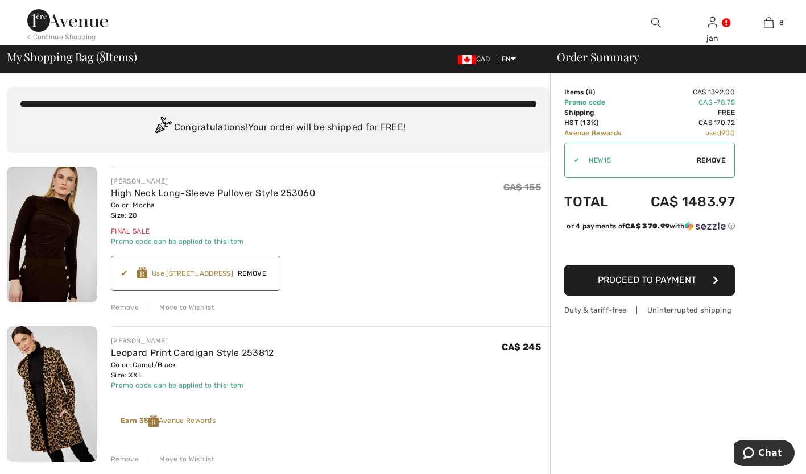
click at [644, 286] on span "Proceed to Payment" at bounding box center [647, 280] width 98 height 11
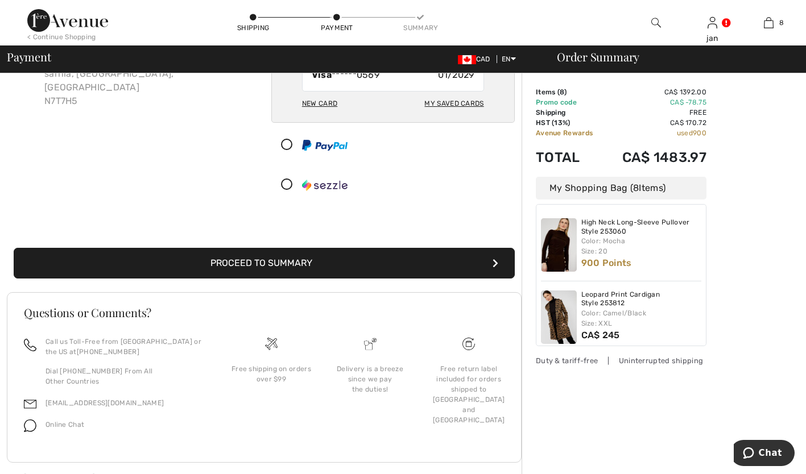
scroll to position [114, 0]
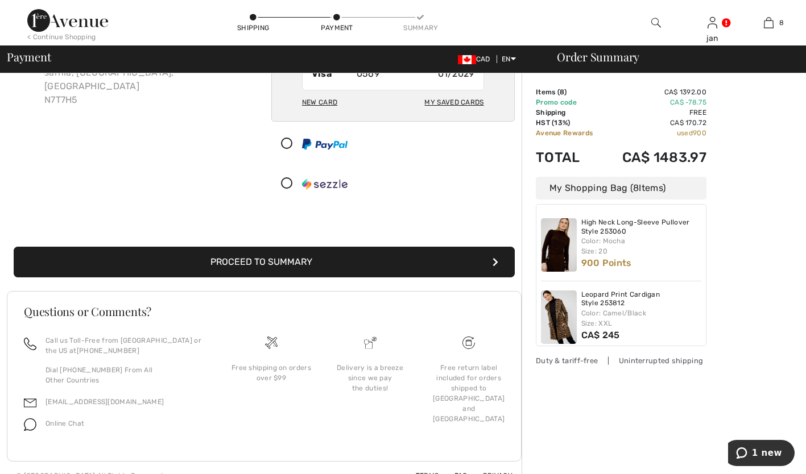
click at [796, 466] on div "Order Summary Details Items ( 8 ) CA$ 1392.00 Promo code CA$ -78.75 Shipping Fr…" at bounding box center [664, 225] width 284 height 531
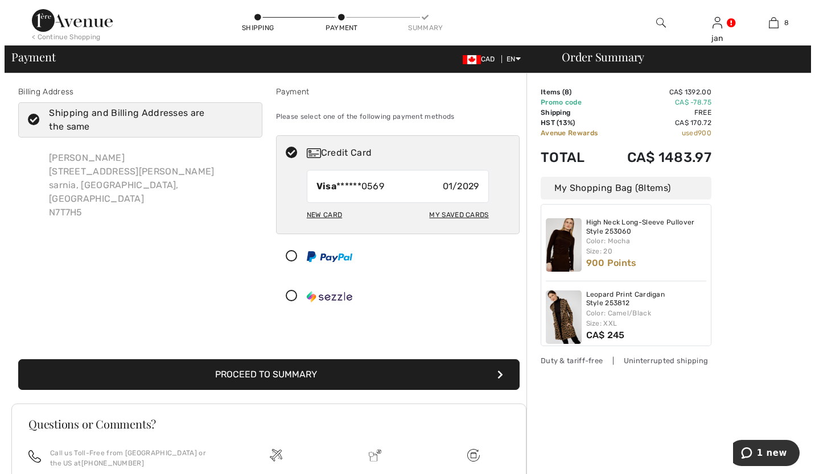
scroll to position [0, 0]
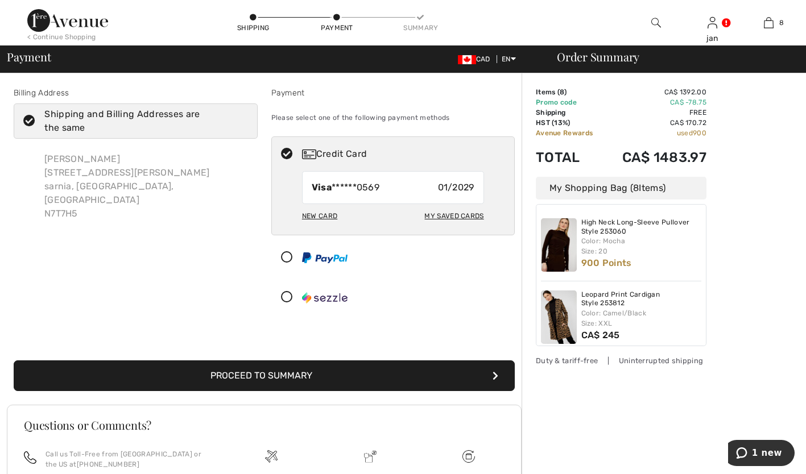
click at [441, 217] on div "My Saved Cards" at bounding box center [453, 215] width 59 height 19
radio input "true"
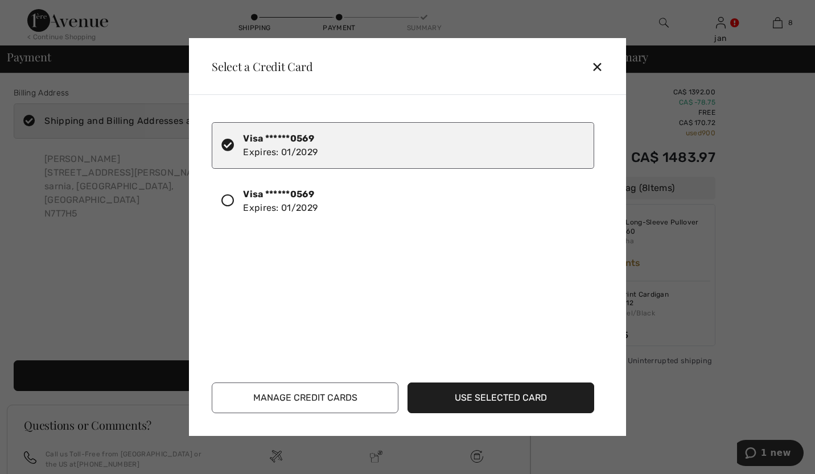
click at [498, 403] on button "Use Selected Card" at bounding box center [500, 398] width 187 height 31
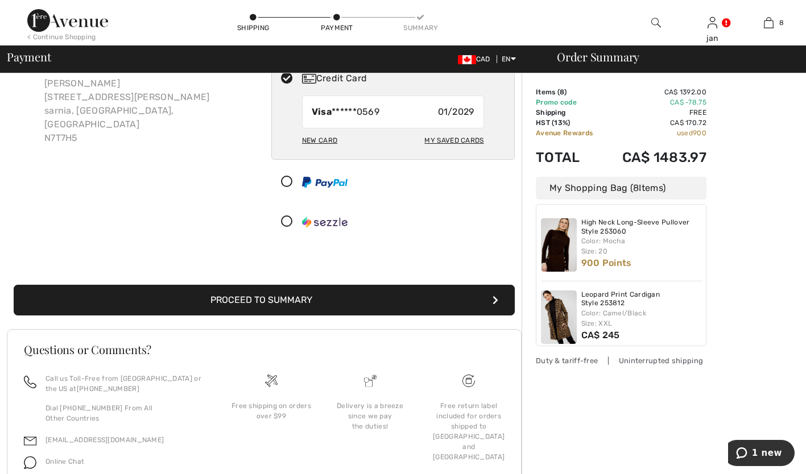
scroll to position [119, 0]
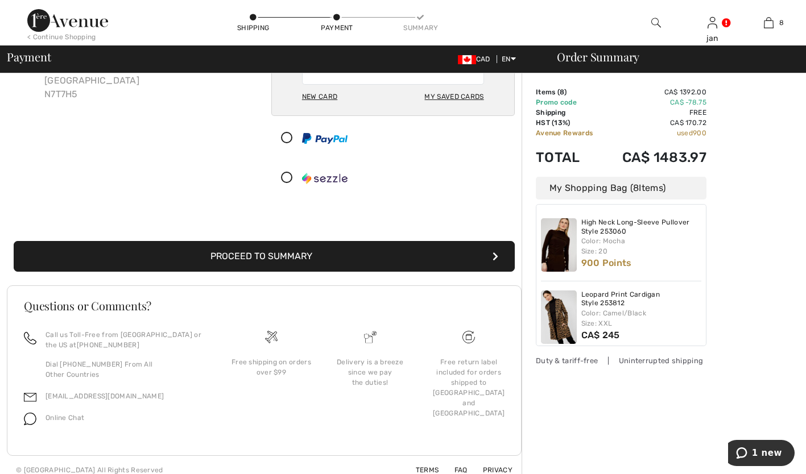
click at [494, 259] on icon "submit" at bounding box center [496, 256] width 6 height 9
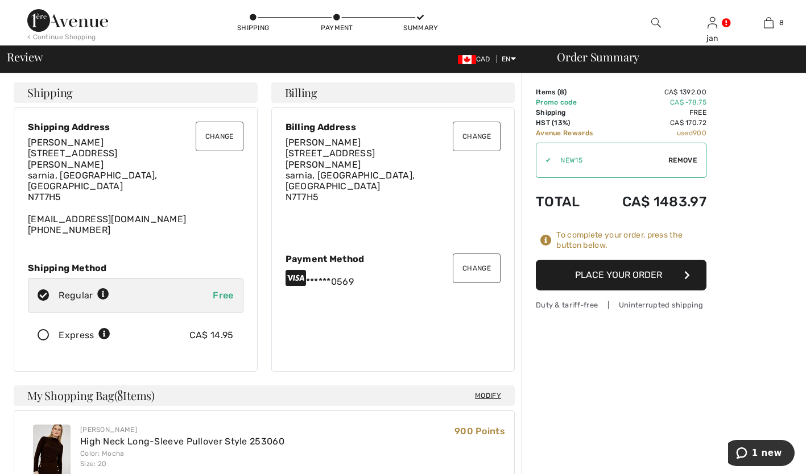
click at [584, 277] on button "Place Your Order" at bounding box center [621, 275] width 171 height 31
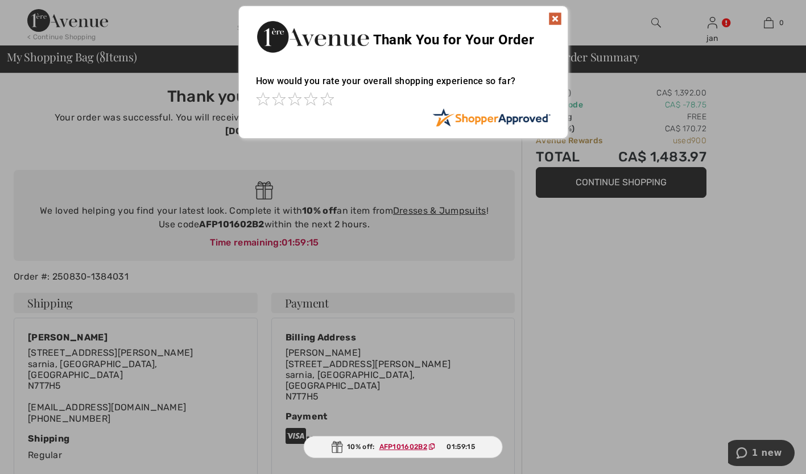
click at [741, 452] on div at bounding box center [403, 237] width 806 height 474
click at [741, 453] on div at bounding box center [403, 237] width 806 height 474
click at [552, 19] on img at bounding box center [555, 19] width 14 height 14
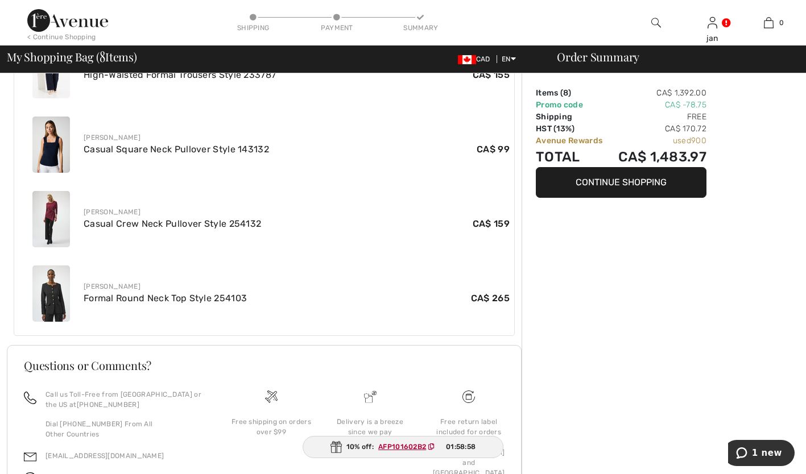
scroll to position [816, 0]
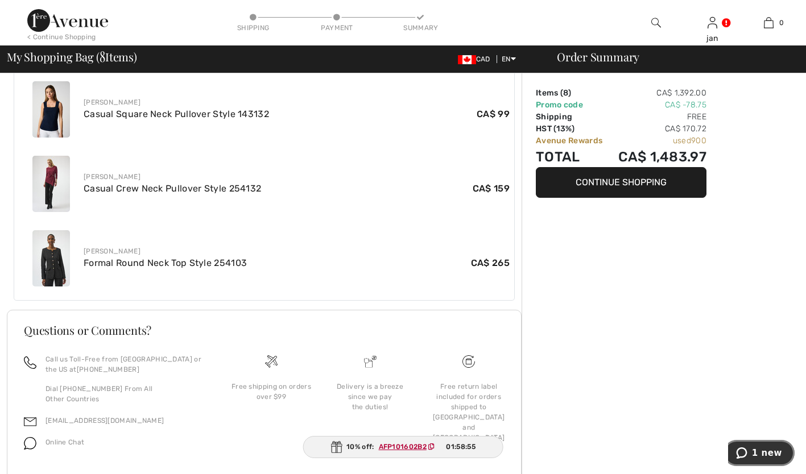
click at [747, 452] on icon "1 new" at bounding box center [741, 453] width 11 height 11
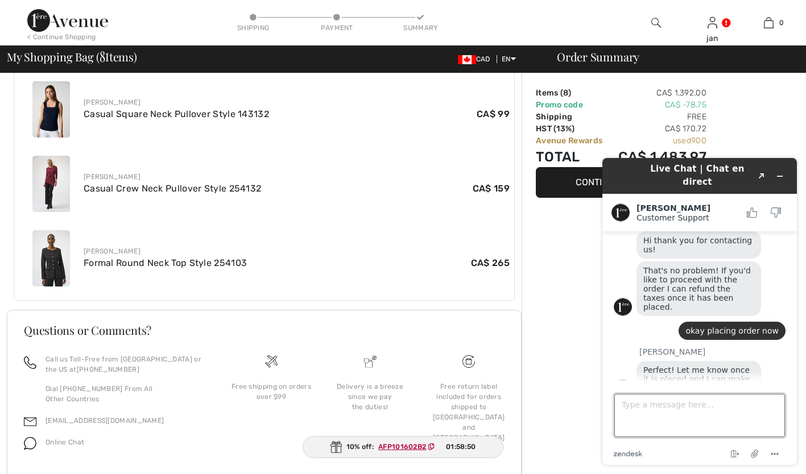
click at [643, 404] on textarea "Type a message here..." at bounding box center [699, 415] width 171 height 43
click at [676, 348] on div "[PERSON_NAME]" at bounding box center [712, 352] width 146 height 9
click at [745, 416] on textarea "order placed I wanted express shipping I don't know if that was registered" at bounding box center [699, 415] width 171 height 43
type textarea "order placed I wanted express shipping I don't know if that was registered."
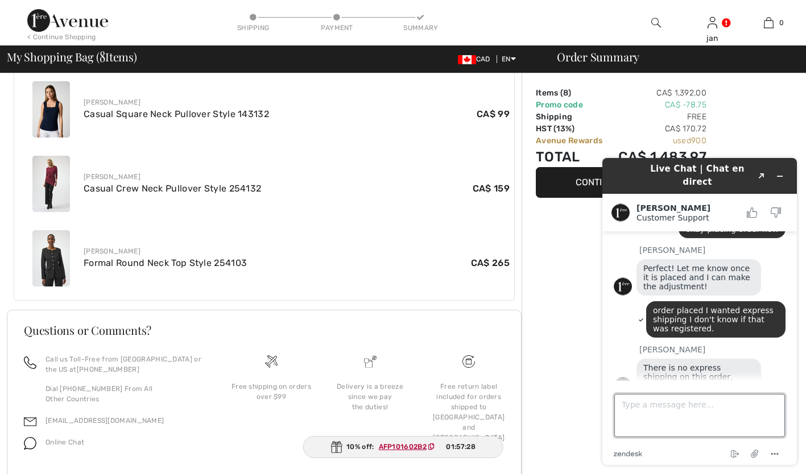
scroll to position [281, 0]
type textarea "yes please"
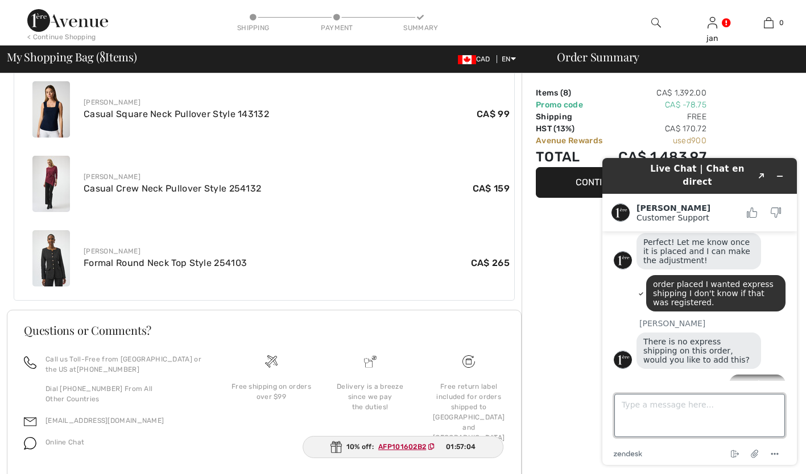
scroll to position [354, 0]
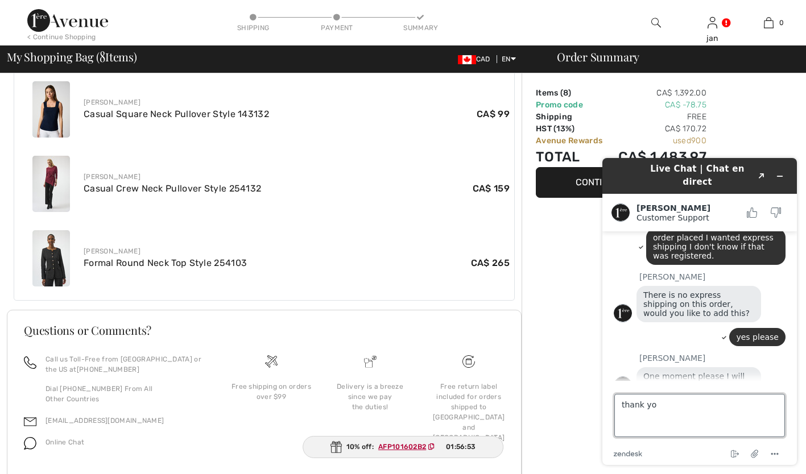
type textarea "thank you"
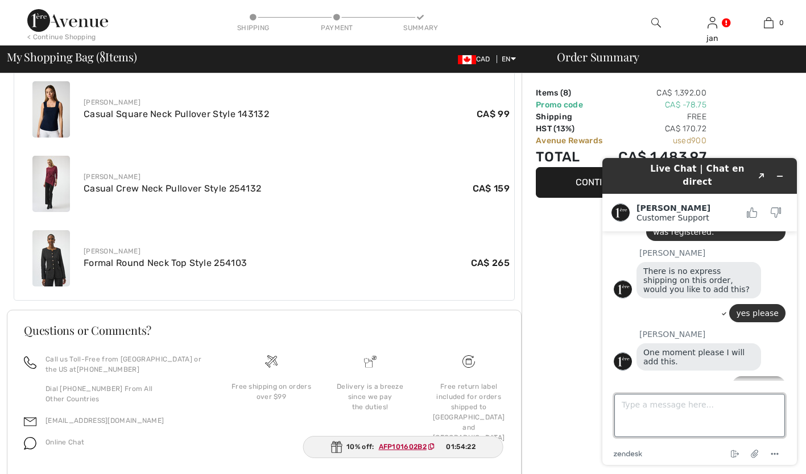
scroll to position [465, 0]
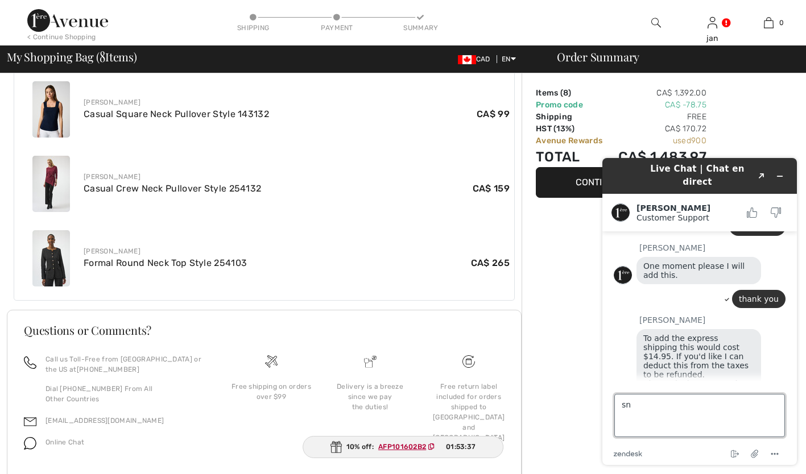
type textarea "s"
type textarea "please deduct from the taxes"
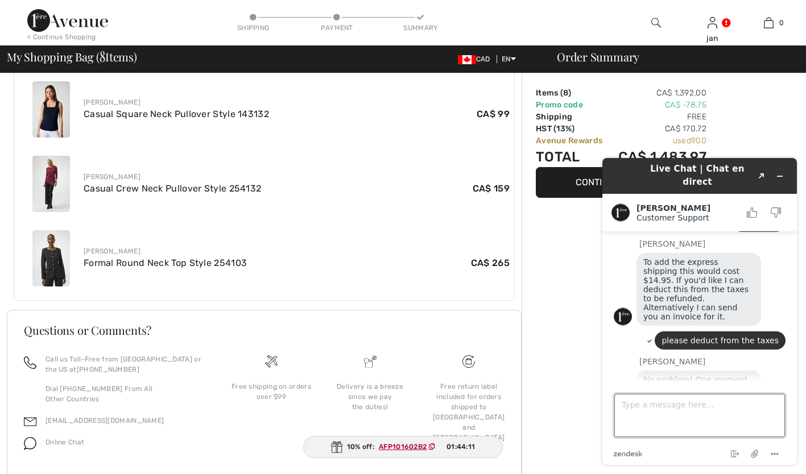
scroll to position [586, 0]
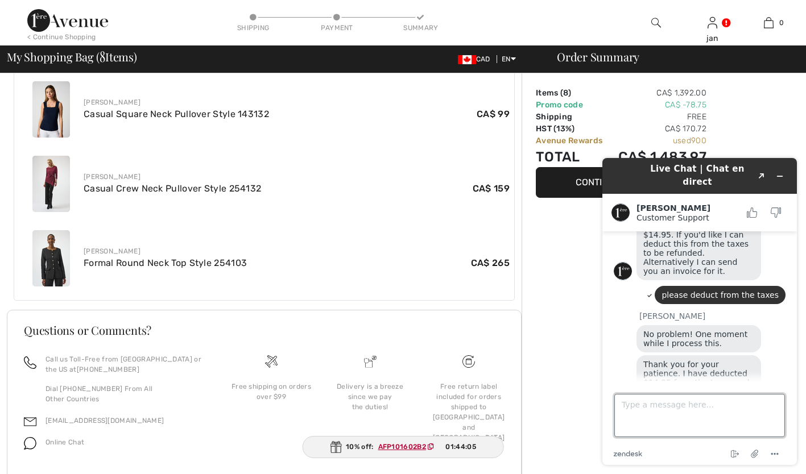
click at [755, 404] on textarea "Type a message here..." at bounding box center [699, 415] width 171 height 43
type textarea "thank you so much for your assistance. I look forward to receiving my order."
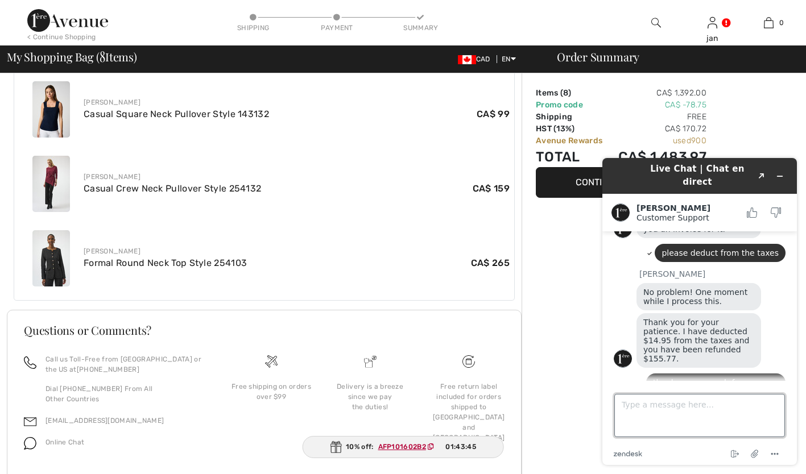
scroll to position [629, 0]
